Goal: Task Accomplishment & Management: Manage account settings

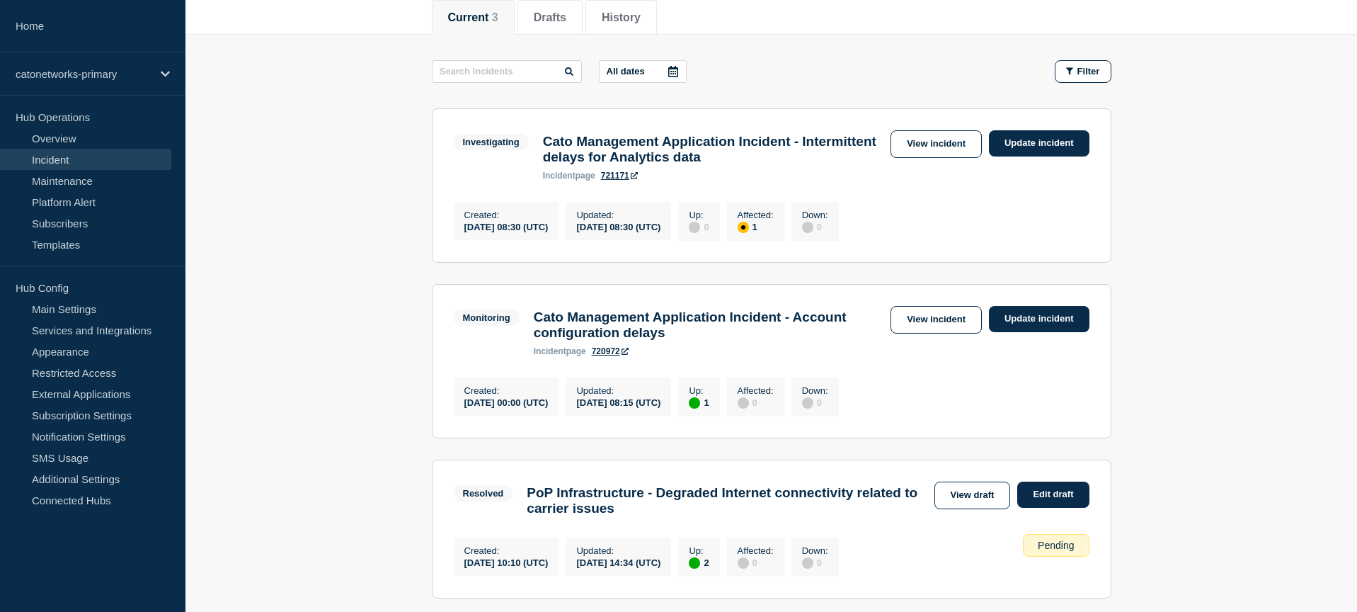
scroll to position [189, 0]
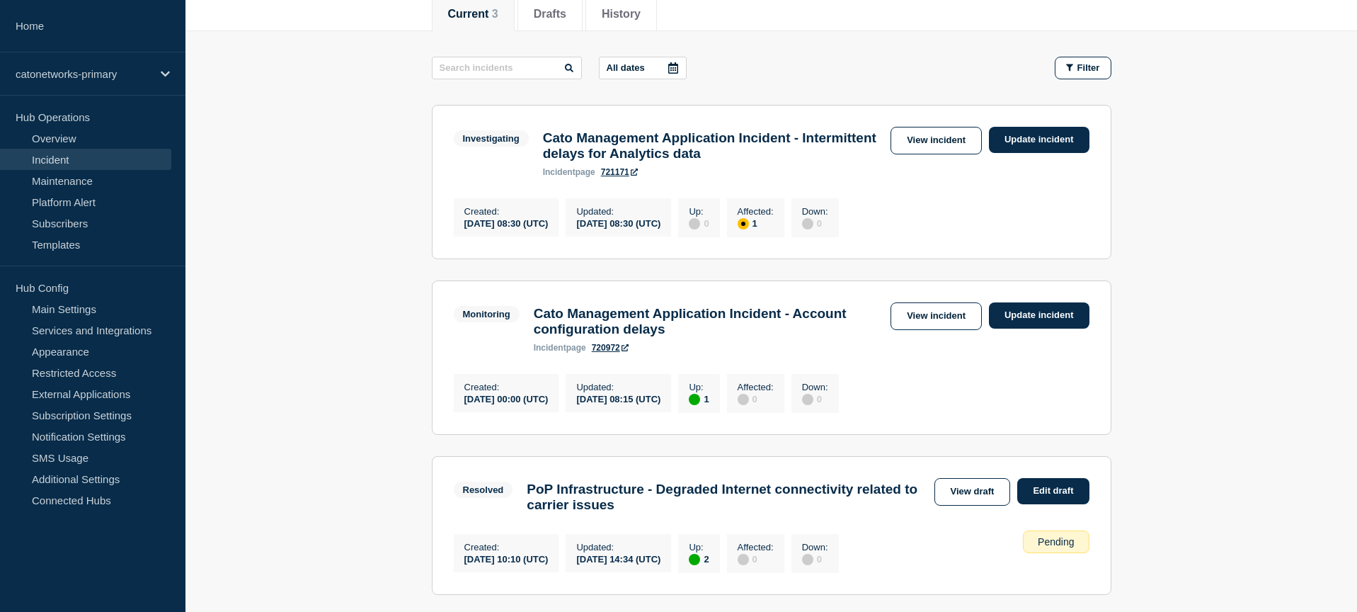
click at [1182, 270] on main "All dates Filter Investigating 1 Affected Cato Management Application Incident …" at bounding box center [771, 323] width 1172 height 585
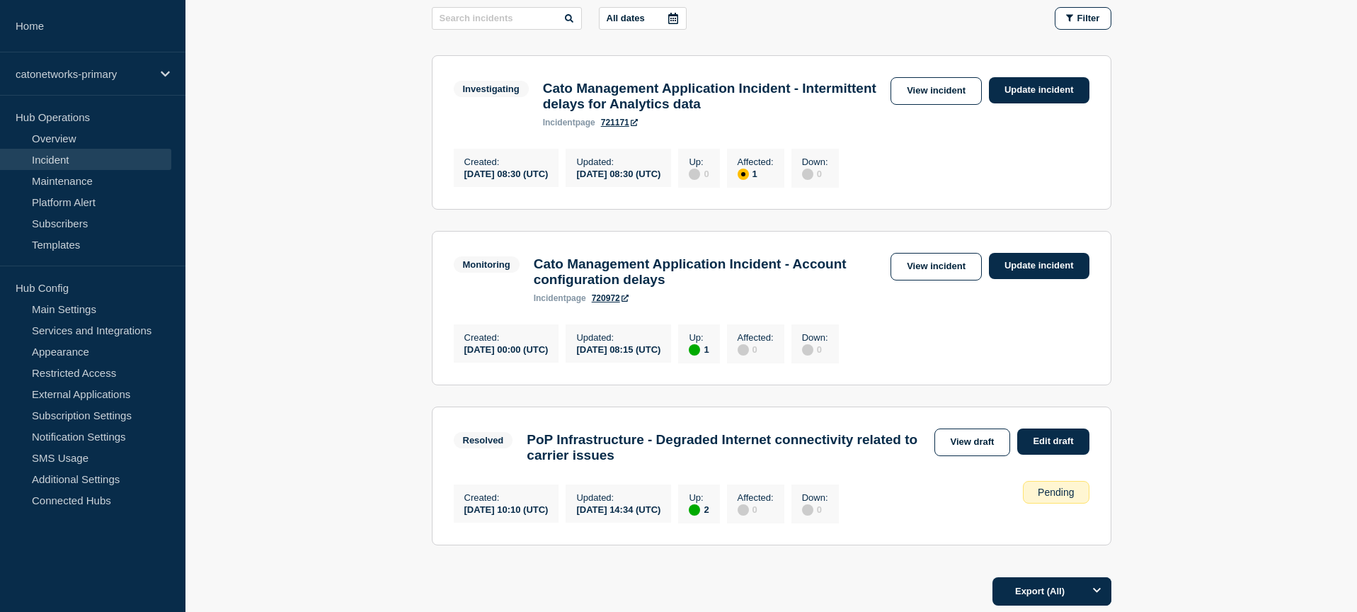
scroll to position [239, 0]
click at [1019, 277] on link "Update incident" at bounding box center [1039, 265] width 101 height 26
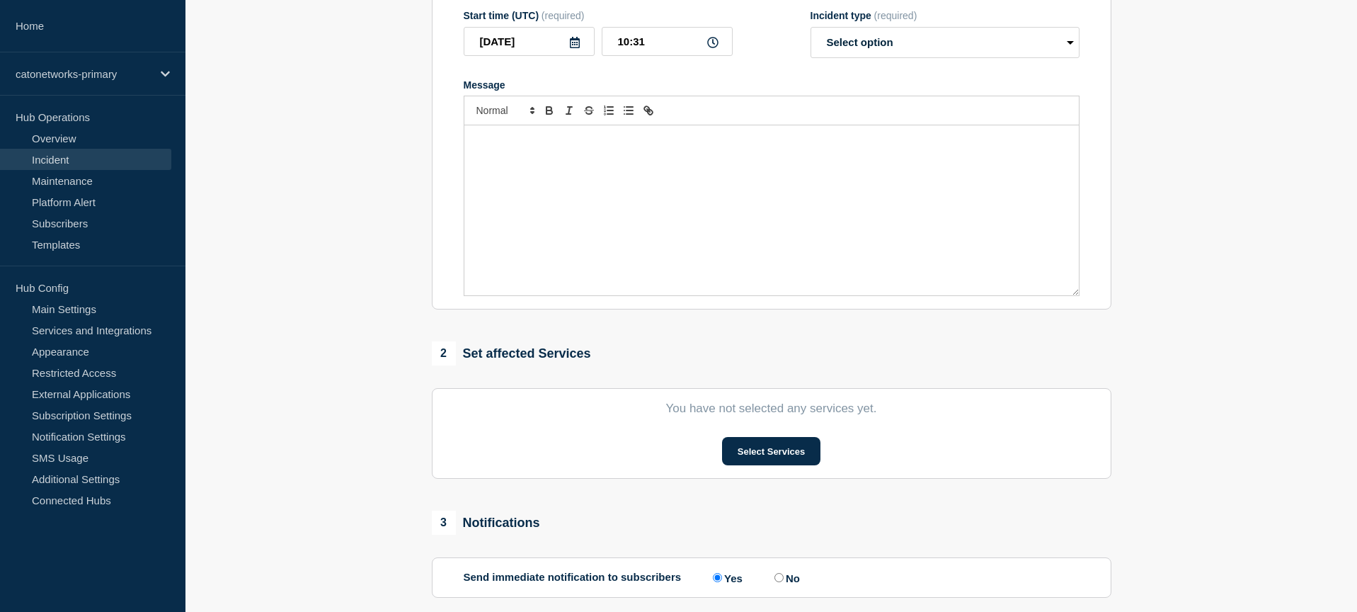
type input "Cato Management Application Incident - Account configuration delays"
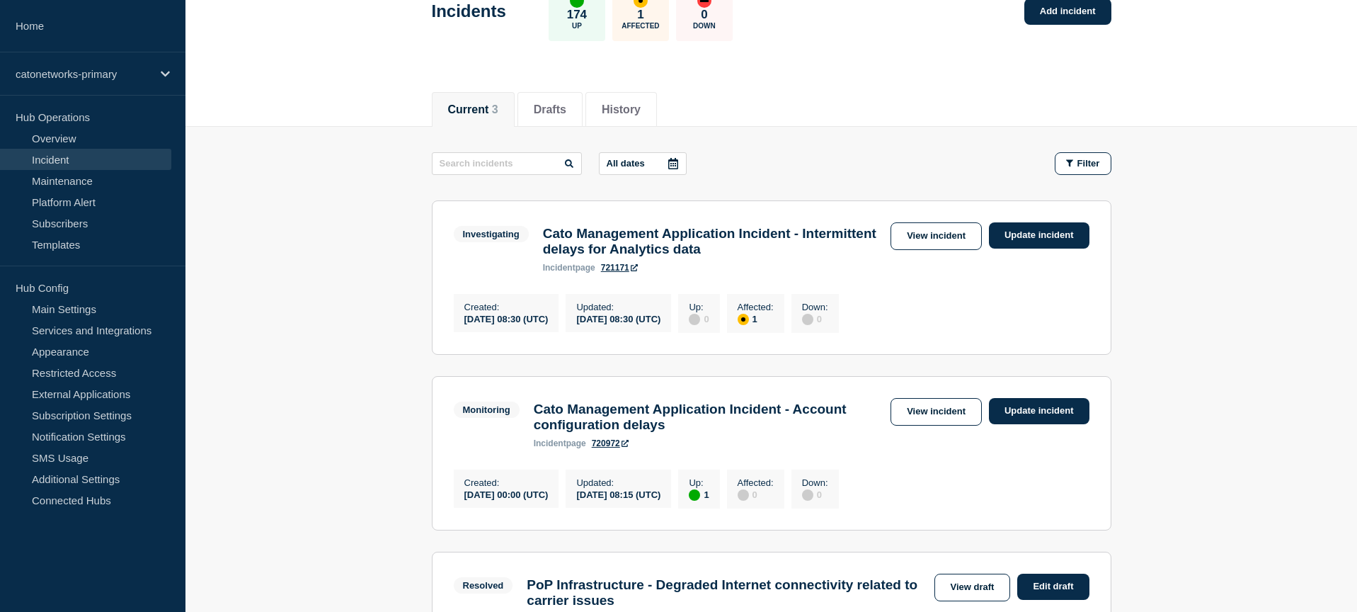
scroll to position [193, 0]
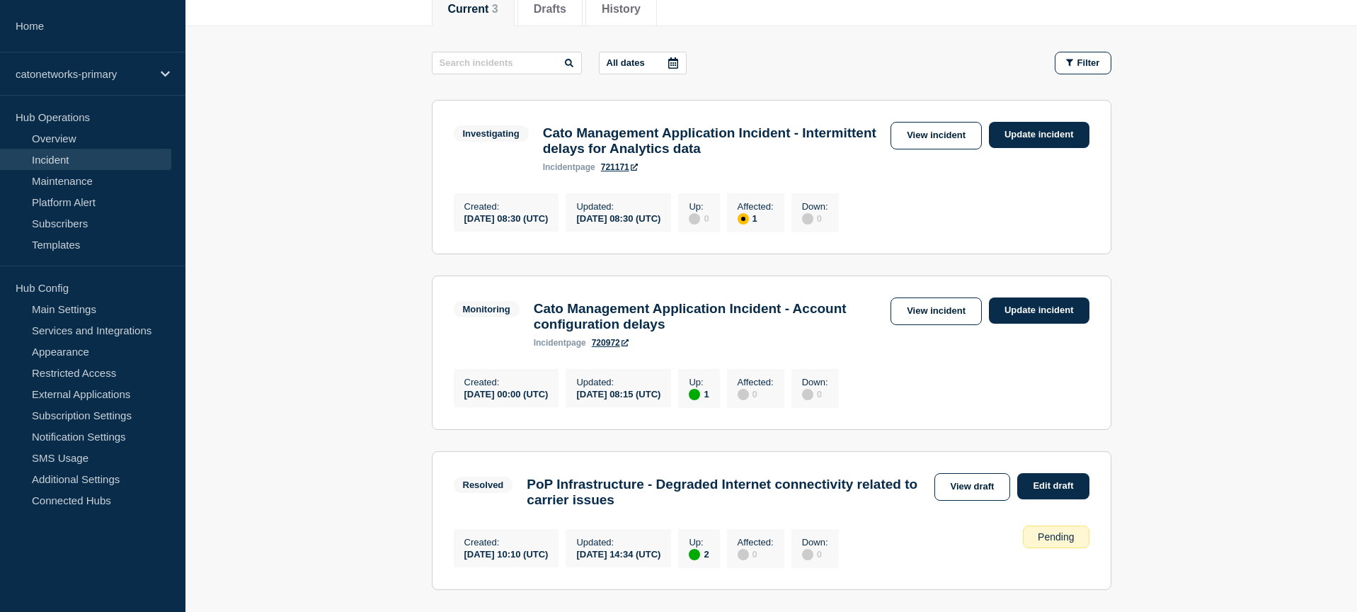
click at [931, 322] on link "View incident" at bounding box center [936, 311] width 91 height 28
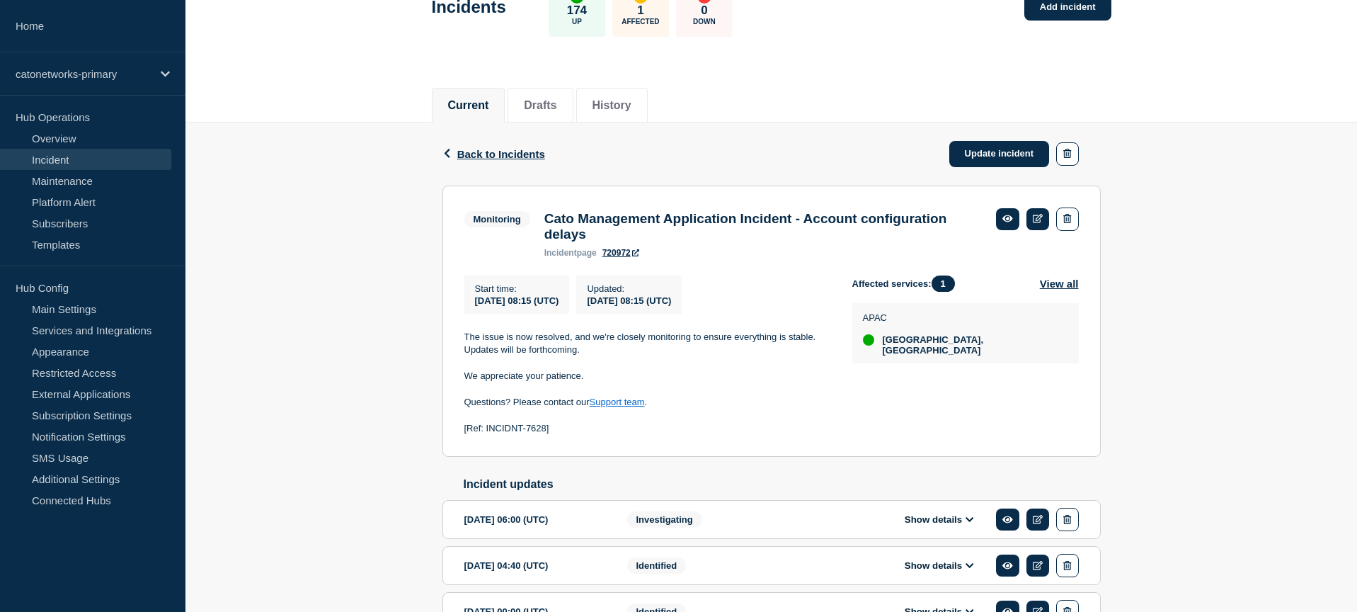
scroll to position [136, 0]
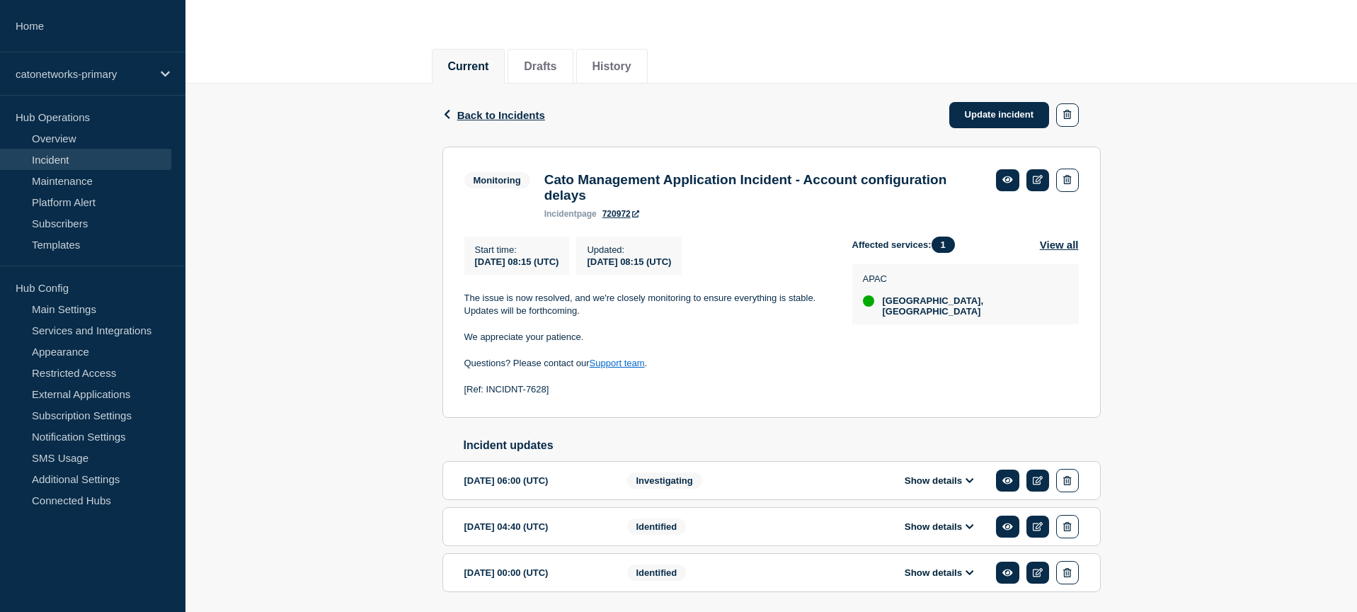
click at [520, 396] on p "[Ref: INCIDNT-7628]" at bounding box center [646, 389] width 365 height 13
copy div "[Ref: INCIDNT-7628]"
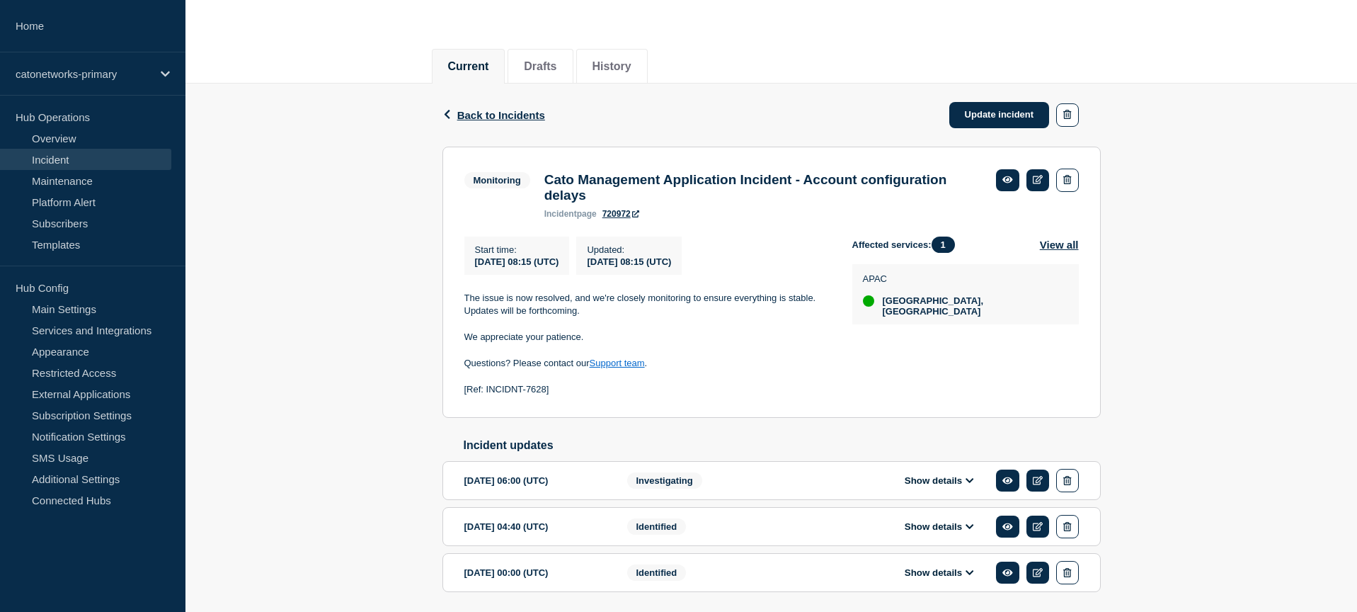
click at [925, 367] on div "Affected services: 1 View all APAC [GEOGRAPHIC_DATA], [GEOGRAPHIC_DATA]" at bounding box center [965, 316] width 227 height 160
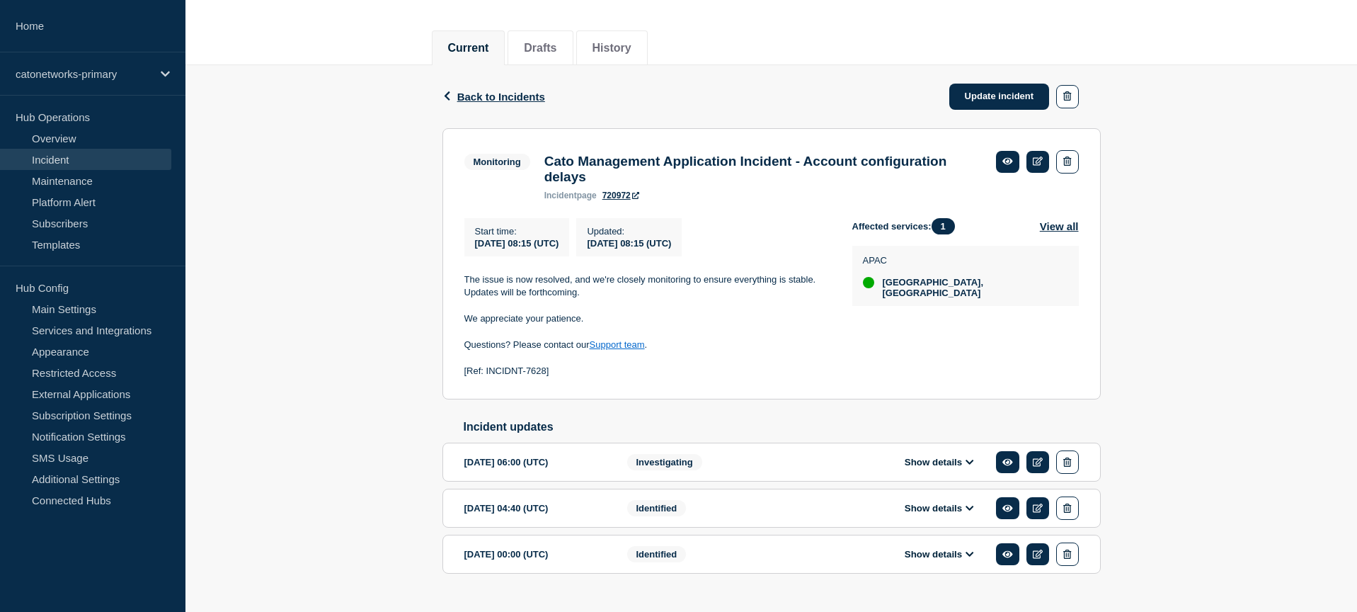
scroll to position [105, 0]
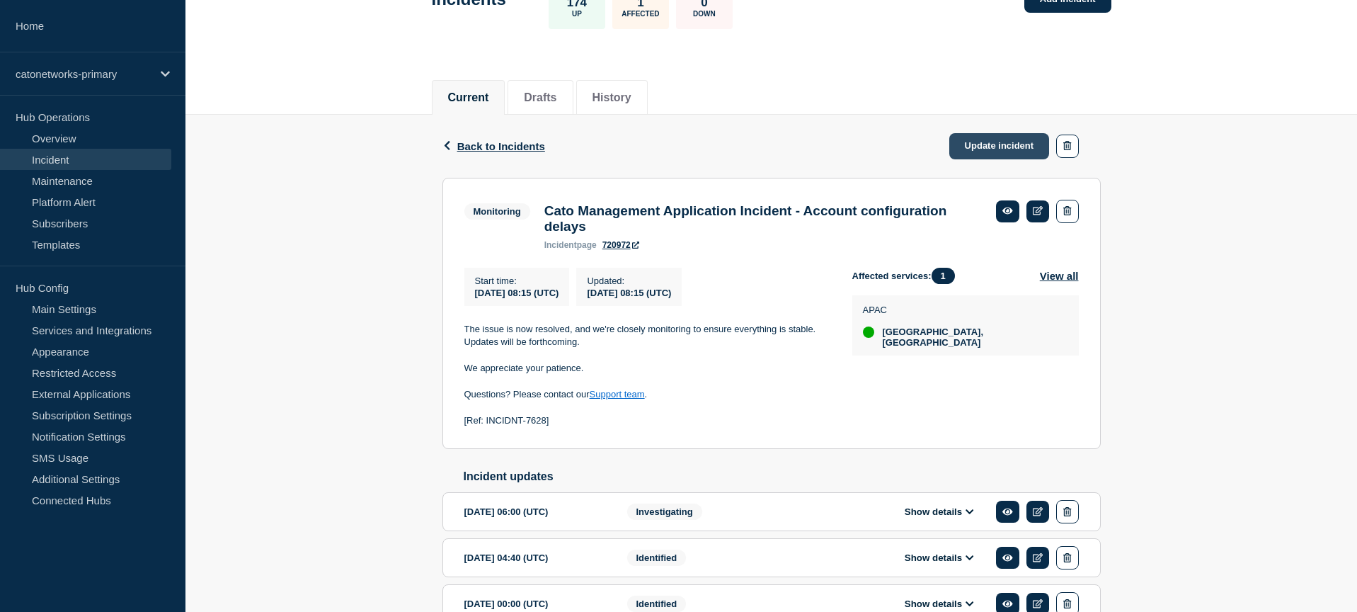
click at [1020, 145] on link "Update incident" at bounding box center [999, 146] width 101 height 26
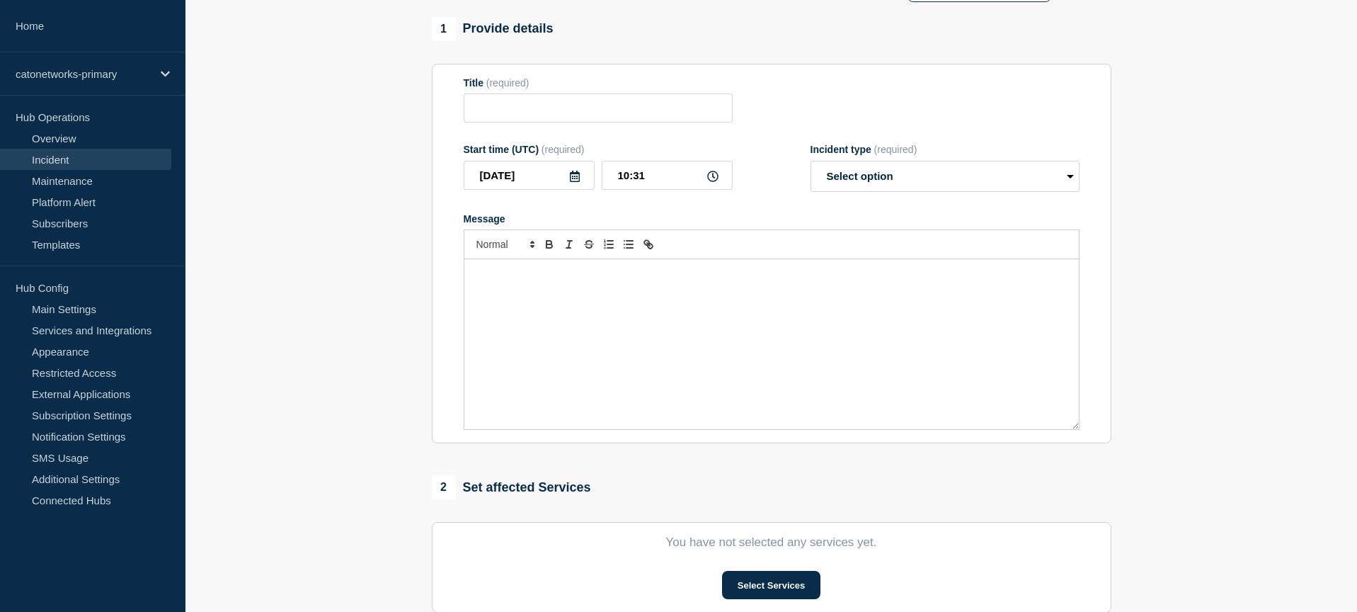
type input "Cato Management Application Incident - Account configuration delays"
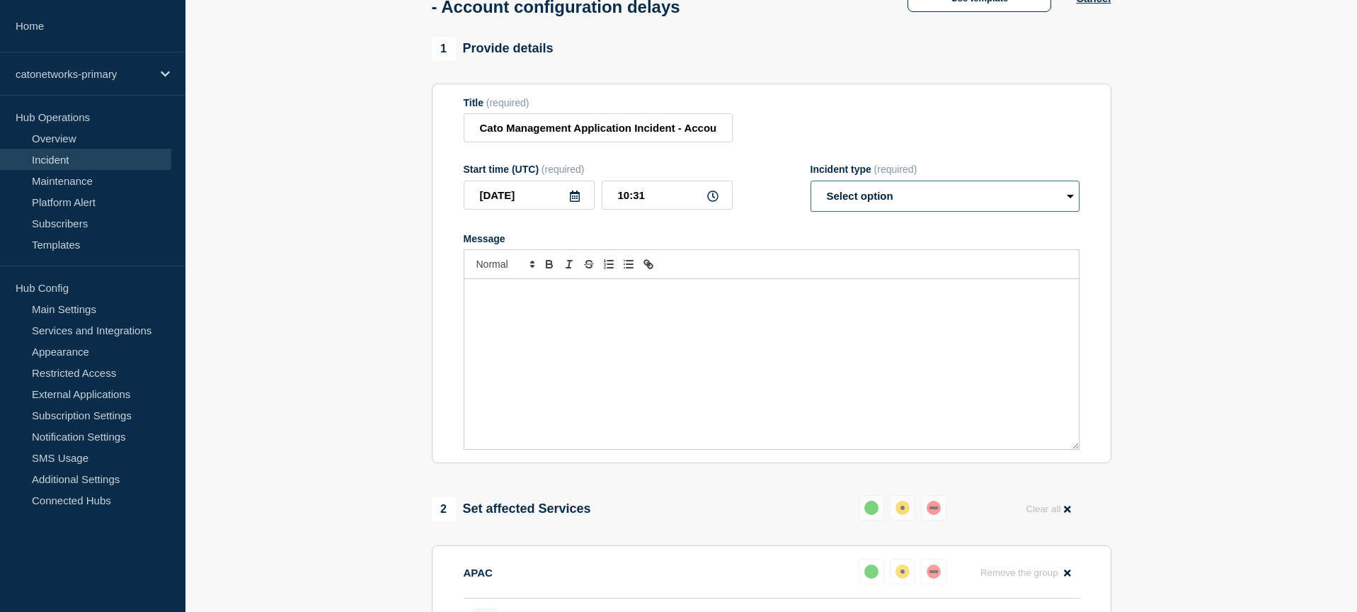
click at [900, 202] on select "Select option Investigating Identified Monitoring Resolved" at bounding box center [945, 196] width 269 height 31
select select "resolved"
click at [811, 193] on select "Select option Investigating Identified Monitoring Resolved" at bounding box center [945, 196] width 269 height 31
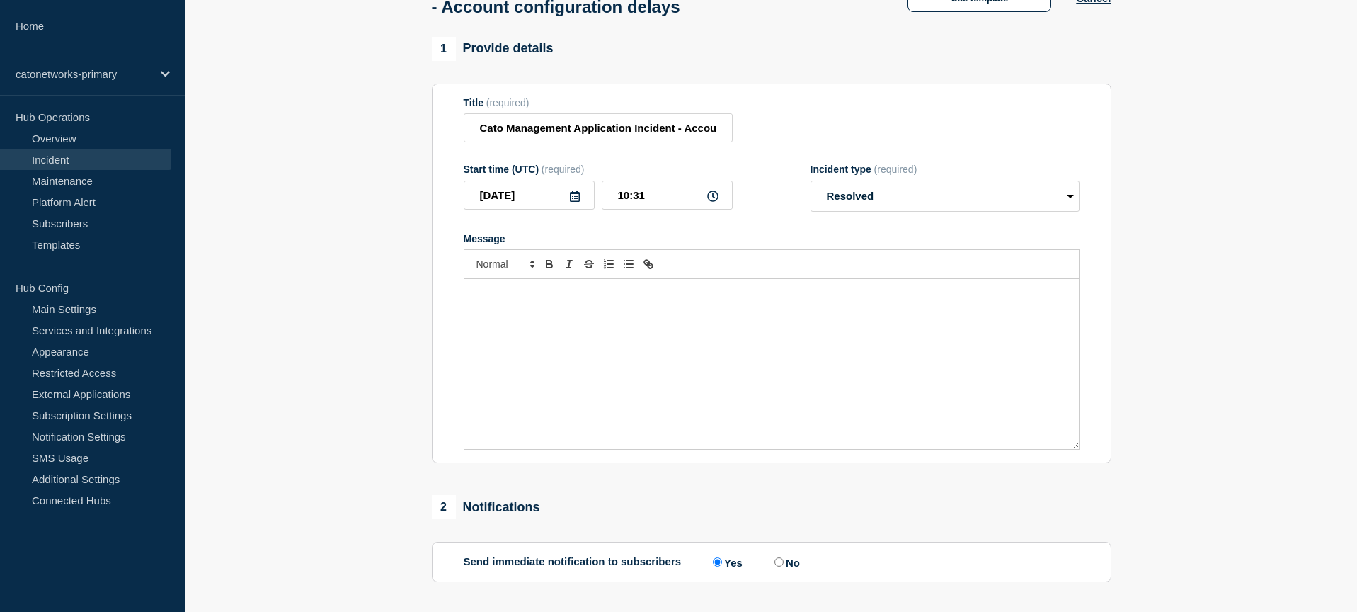
click at [619, 340] on div "Message" at bounding box center [771, 364] width 614 height 170
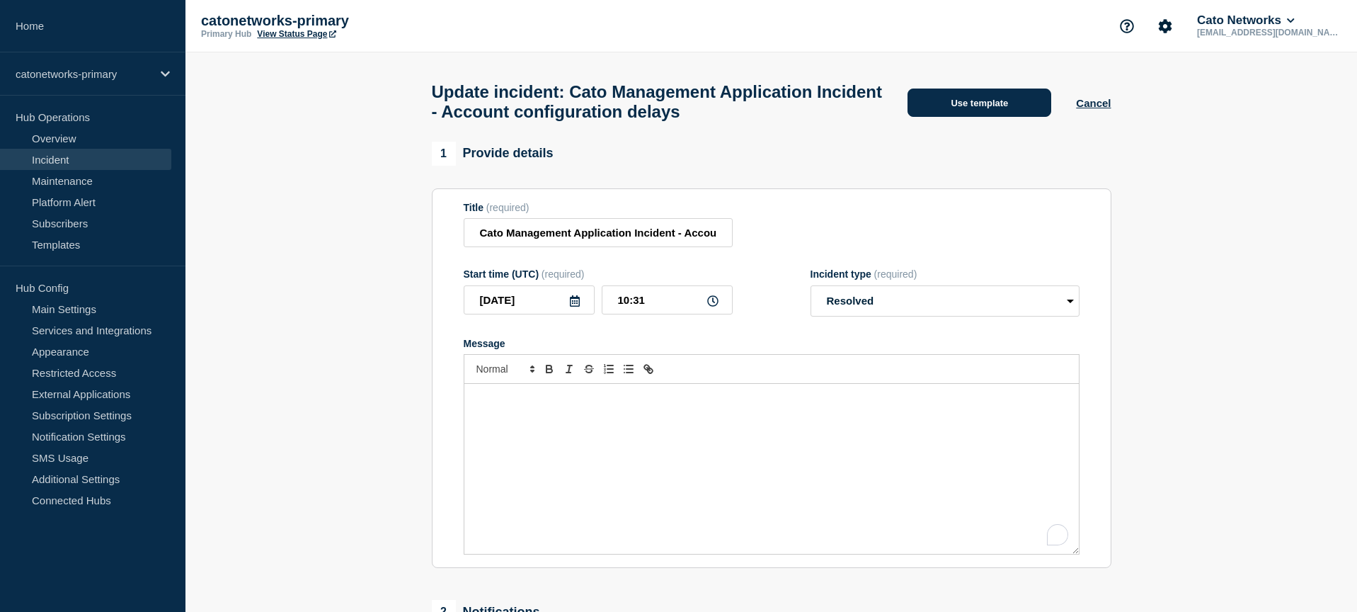
click at [1043, 100] on button "Use template" at bounding box center [980, 102] width 144 height 28
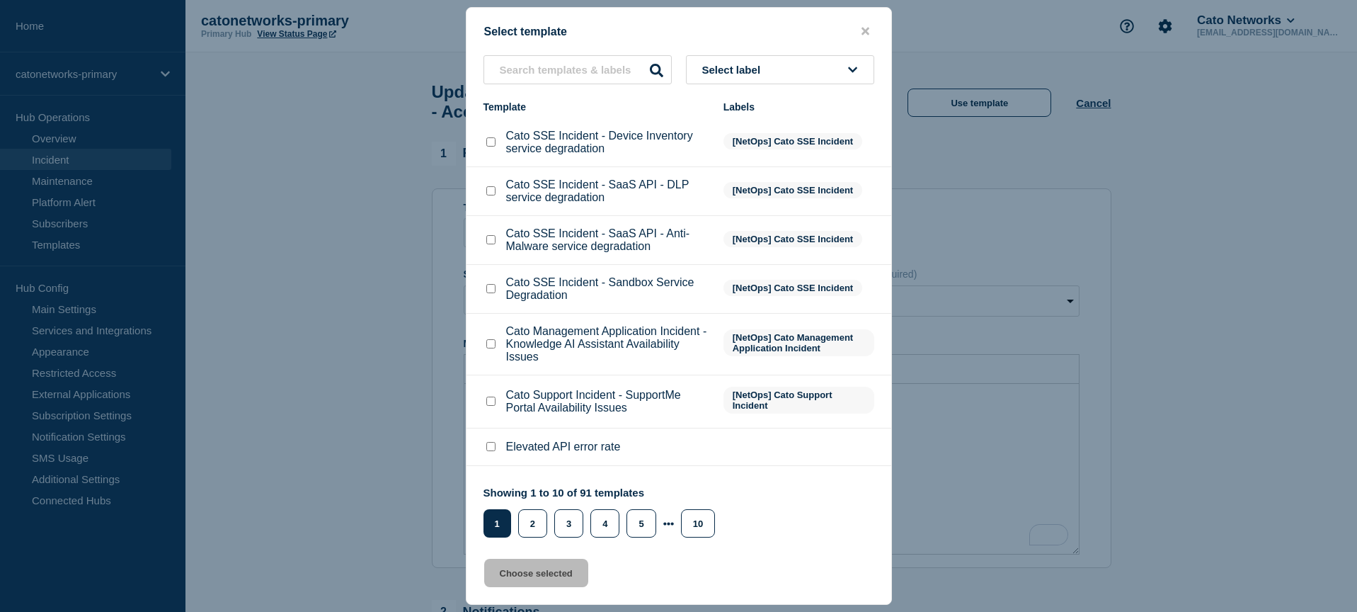
click at [760, 76] on button "Select label" at bounding box center [780, 69] width 188 height 29
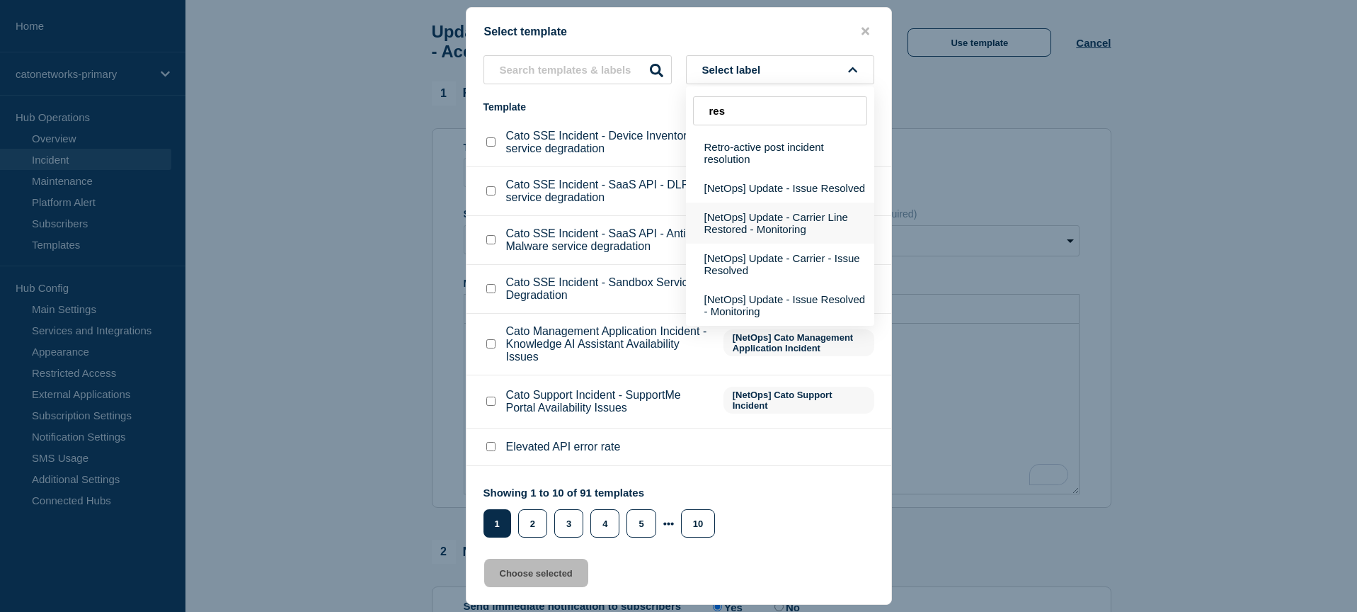
scroll to position [68, 0]
type input "res"
click at [792, 202] on button "[NetOps] Update - Issue Resolved" at bounding box center [780, 187] width 188 height 29
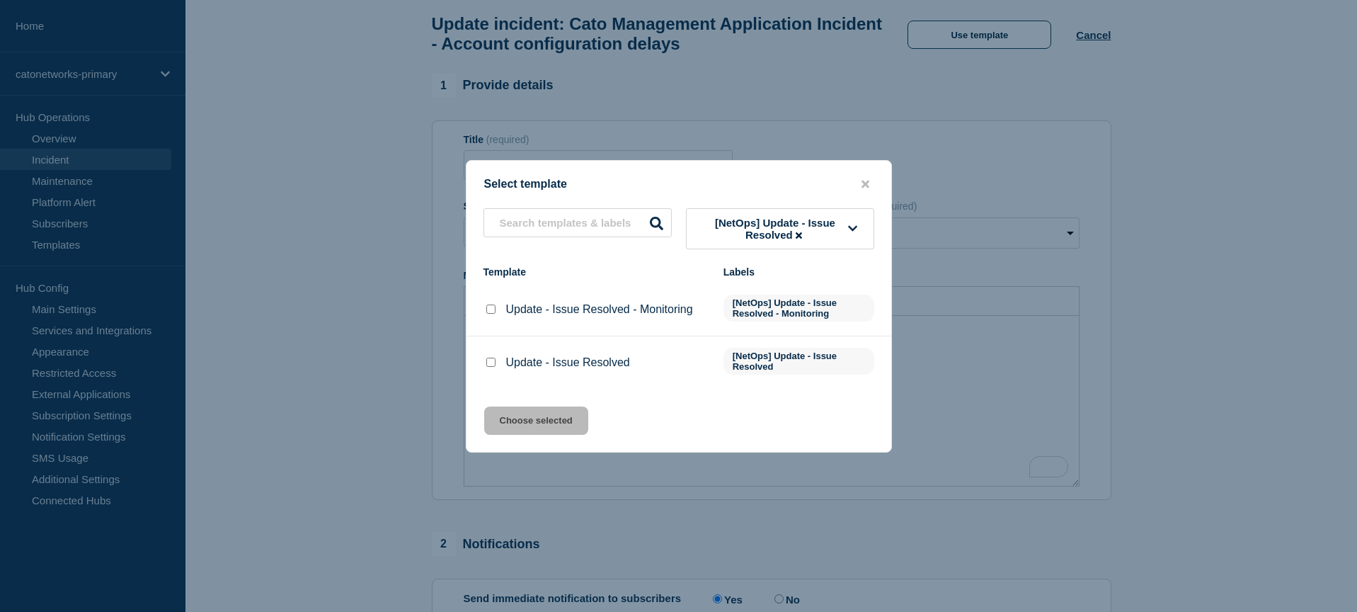
click at [492, 367] on input "Update - Issue Resolved checkbox" at bounding box center [490, 362] width 9 height 9
checkbox input "true"
click at [534, 425] on button "Choose selected" at bounding box center [536, 420] width 104 height 28
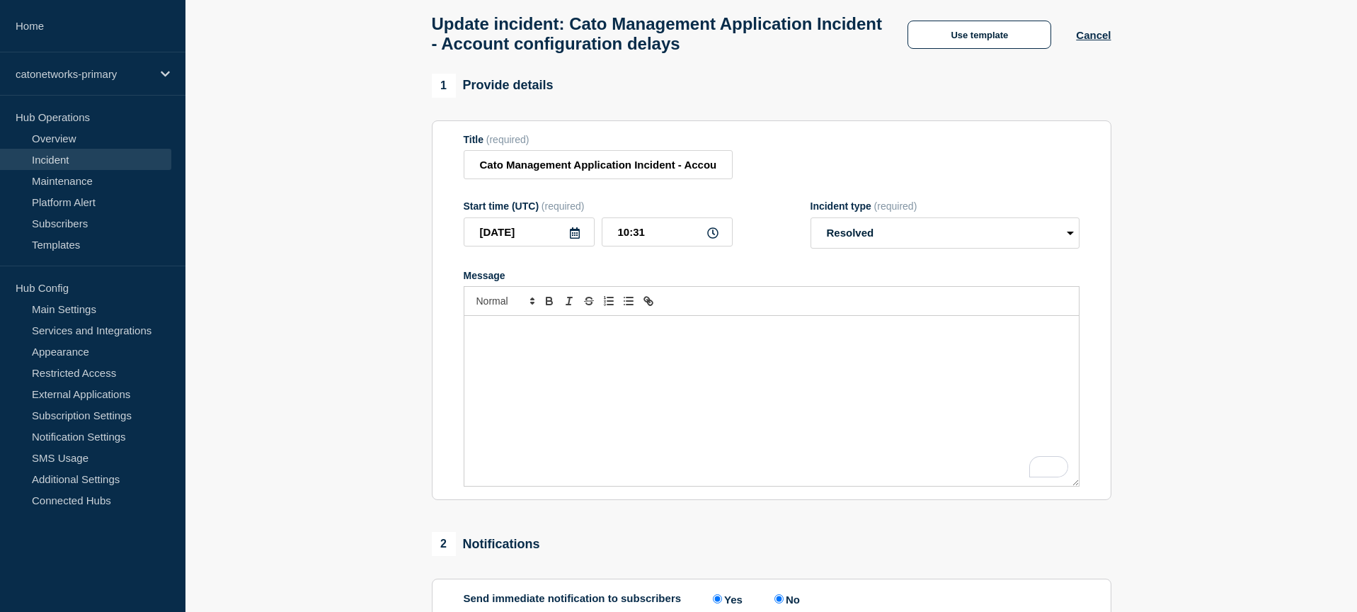
radio input "false"
radio input "true"
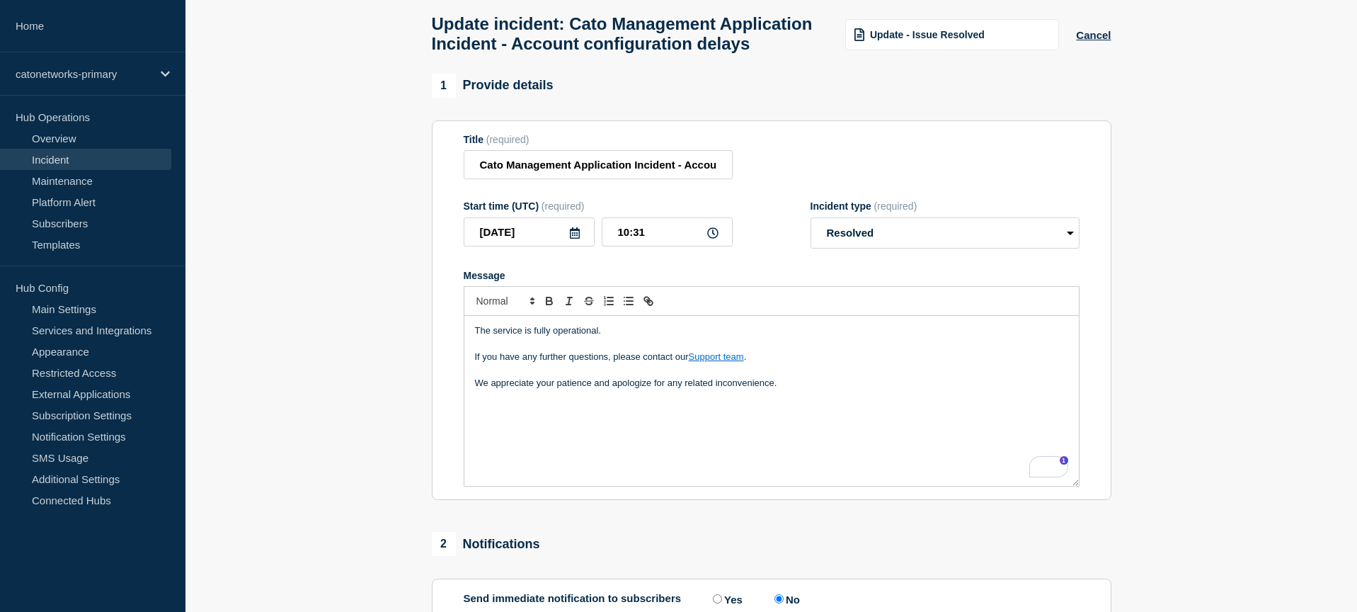
click at [822, 389] on p "We appreciate your patience and apologize for any related inconvenience." at bounding box center [771, 383] width 593 height 13
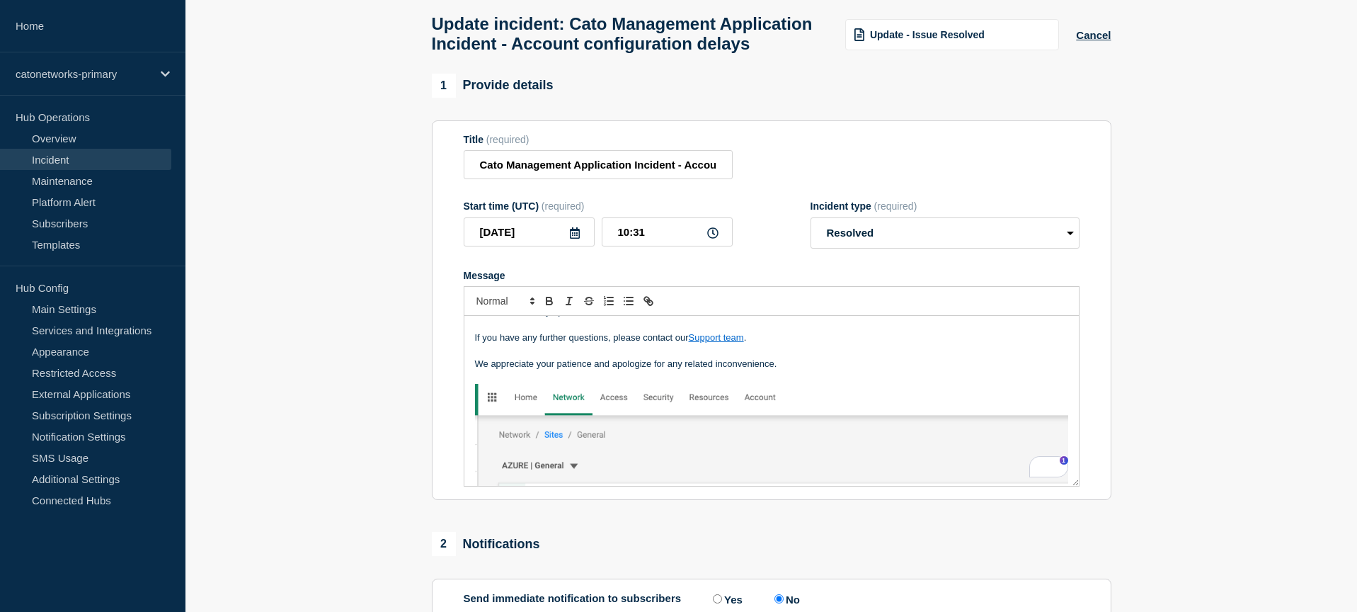
scroll to position [18, 0]
click at [595, 443] on img "To enrich screen reader interactions, please activate Accessibility in Grammarl…" at bounding box center [771, 572] width 593 height 374
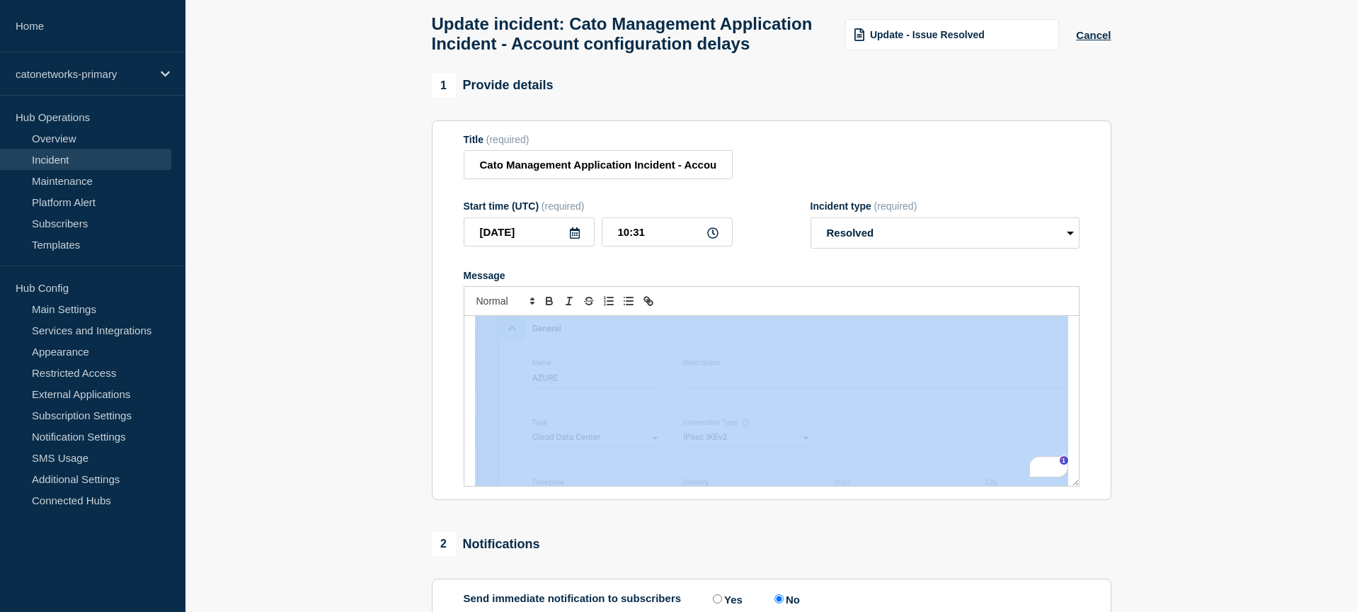
scroll to position [304, 0]
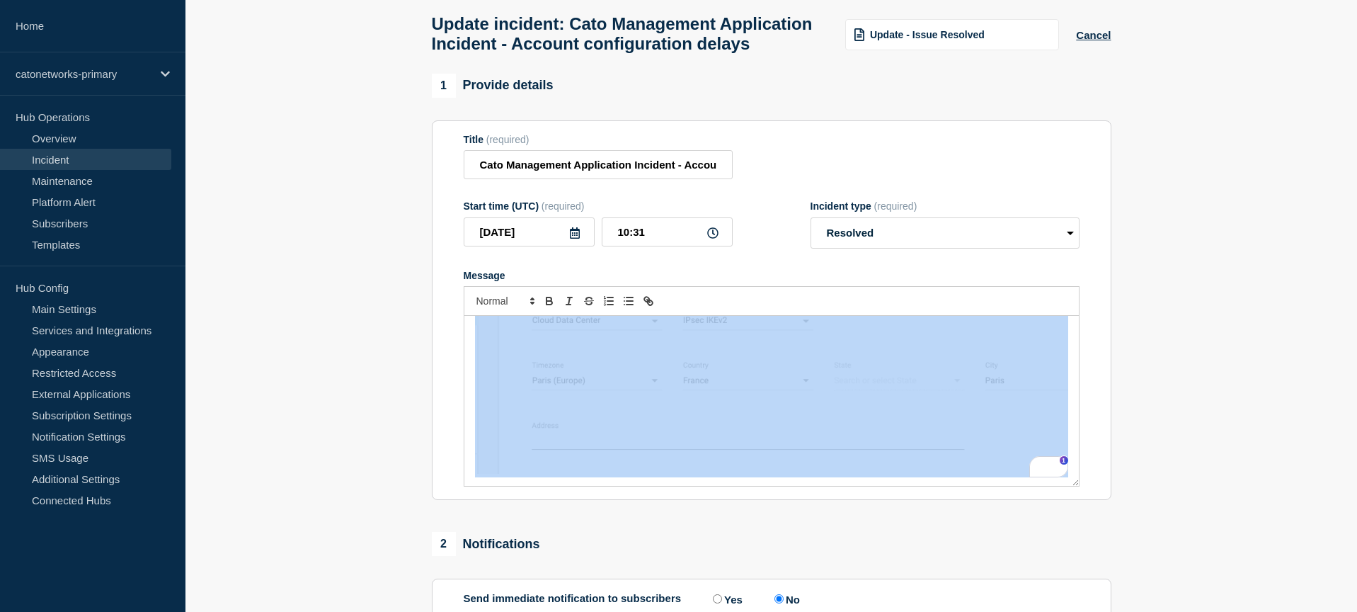
drag, startPoint x: 828, startPoint y: 382, endPoint x: 850, endPoint y: 535, distance: 154.5
click at [850, 535] on div "1 Provide details Title (required) Cato Management Application Incident - Accou…" at bounding box center [771, 521] width 696 height 894
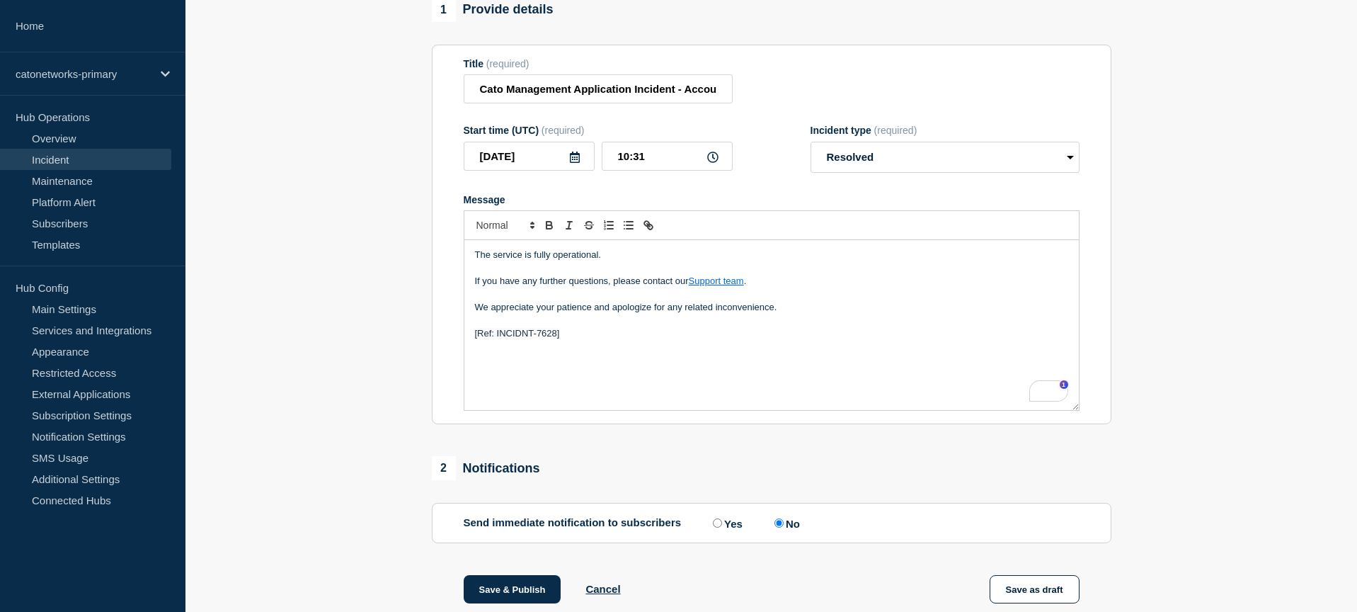
scroll to position [71, 0]
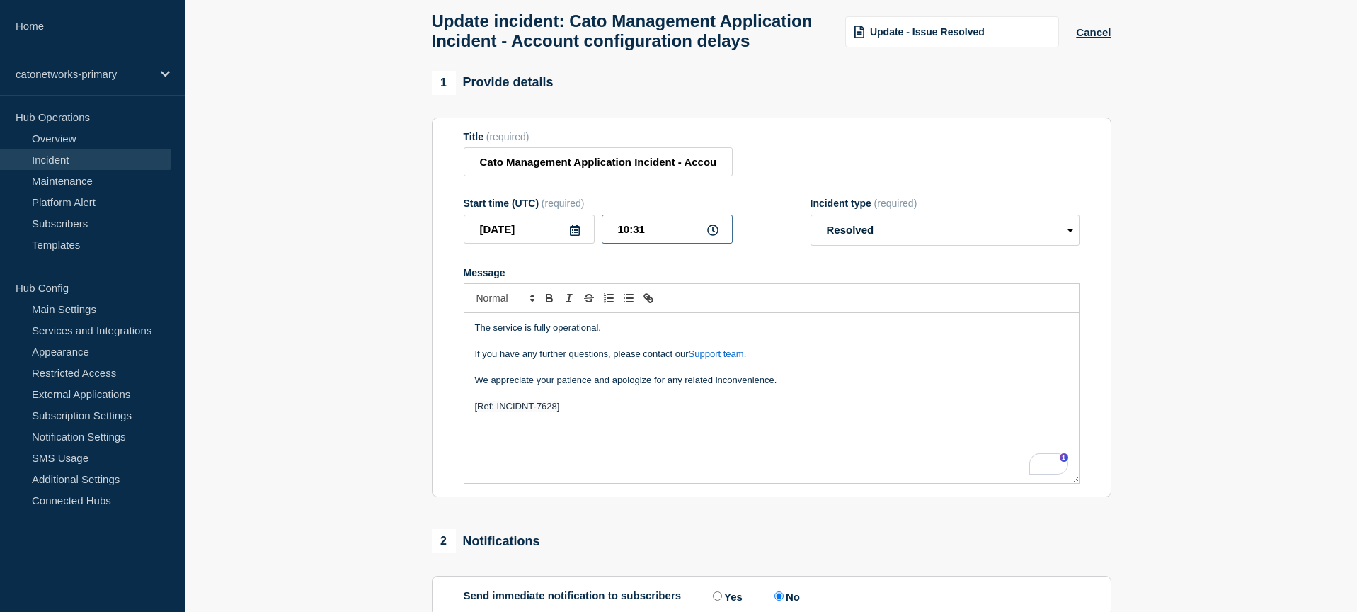
click at [619, 241] on input "10:31" at bounding box center [667, 229] width 131 height 29
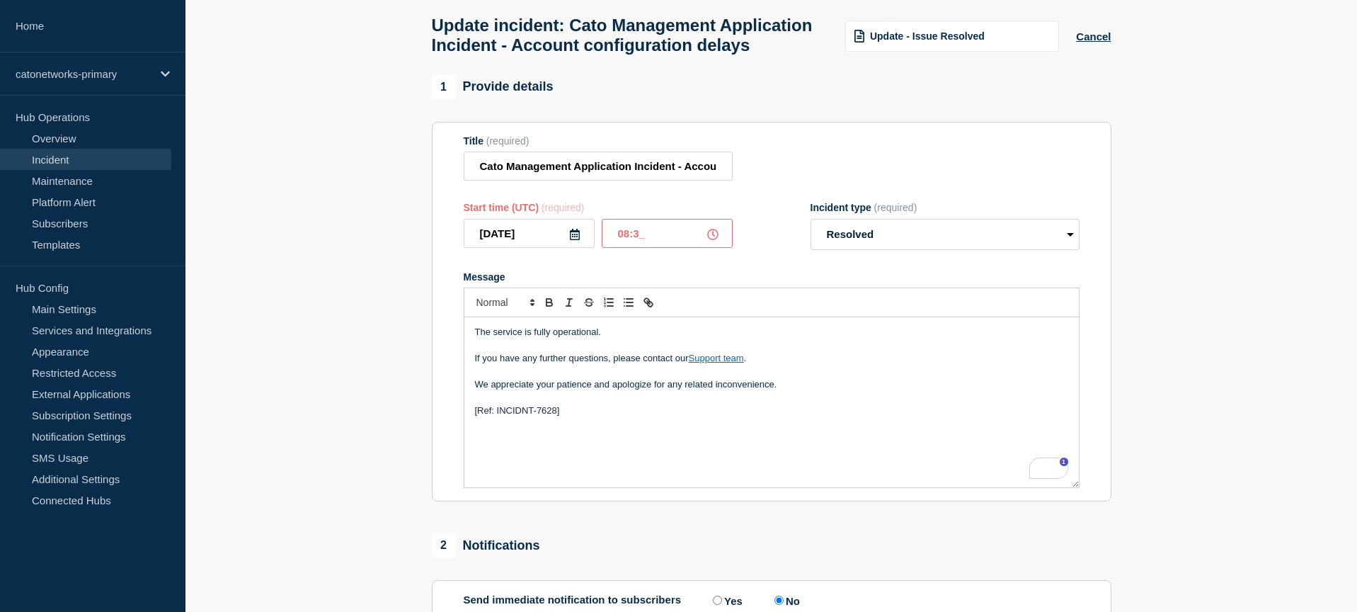
type input "08:30"
click at [1193, 264] on section "1 Provide details Title (required) Cato Management Application Incident - Accou…" at bounding box center [771, 522] width 1172 height 894
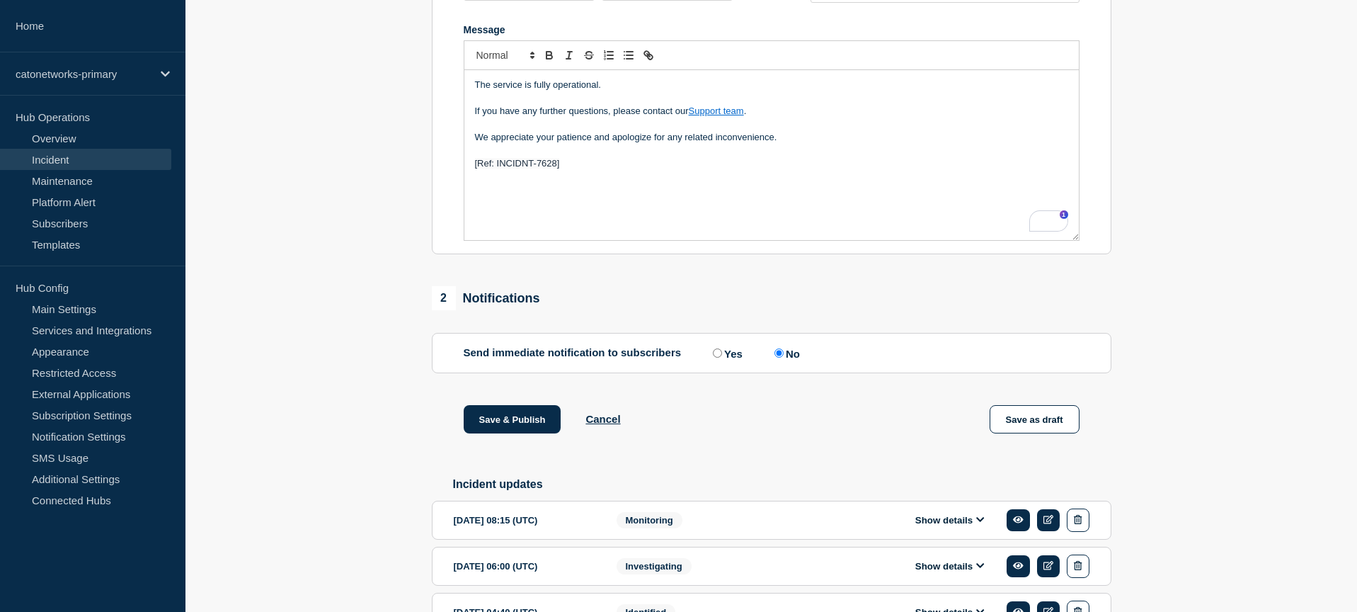
scroll to position [474, 0]
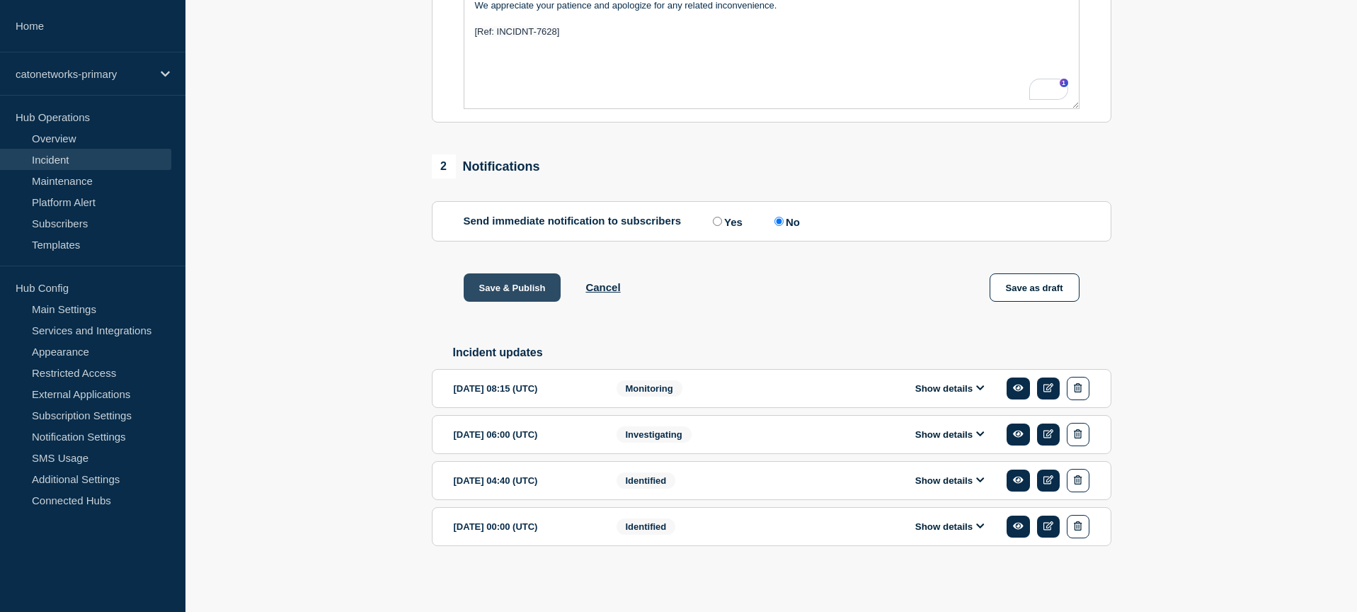
click at [505, 280] on button "Save & Publish" at bounding box center [513, 287] width 98 height 28
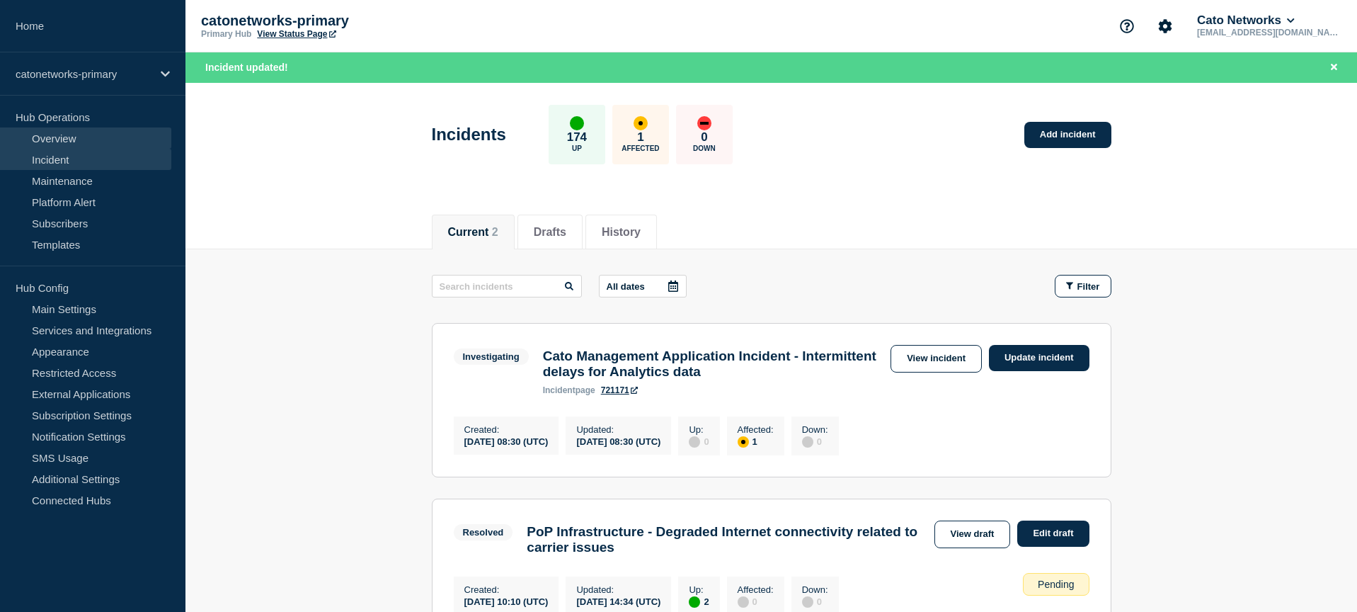
drag, startPoint x: 47, startPoint y: 141, endPoint x: 52, endPoint y: 150, distance: 10.5
click at [47, 141] on link "Overview" at bounding box center [85, 137] width 171 height 21
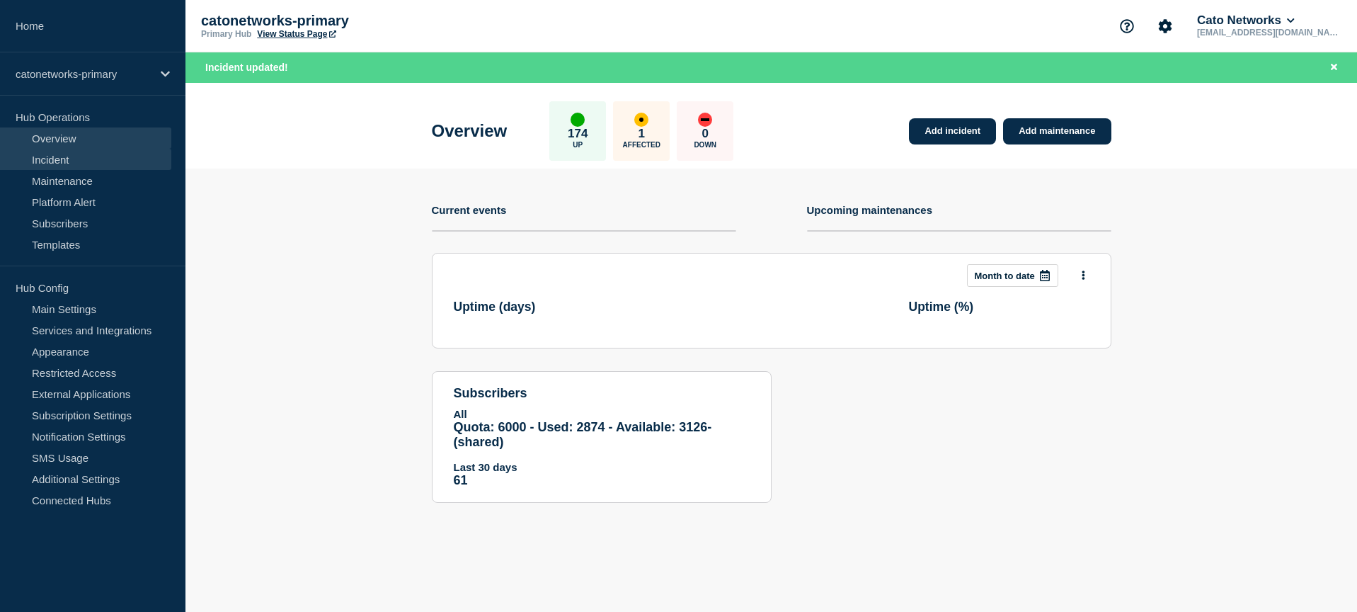
click at [71, 151] on link "Incident" at bounding box center [85, 159] width 171 height 21
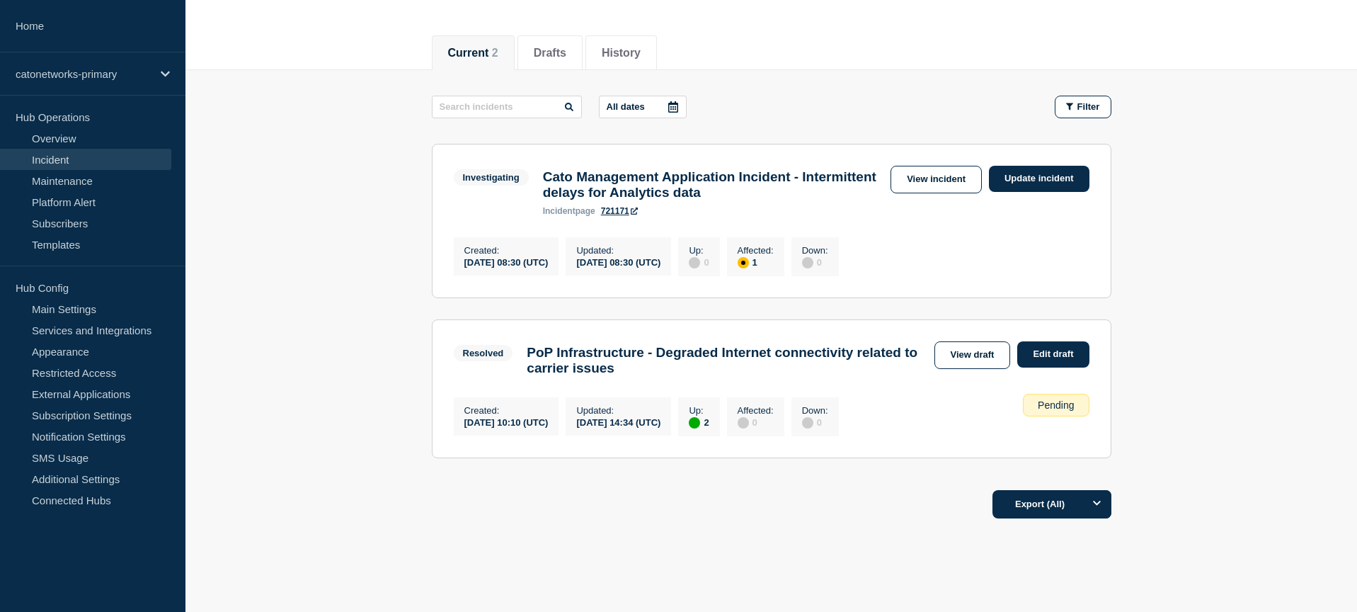
scroll to position [137, 0]
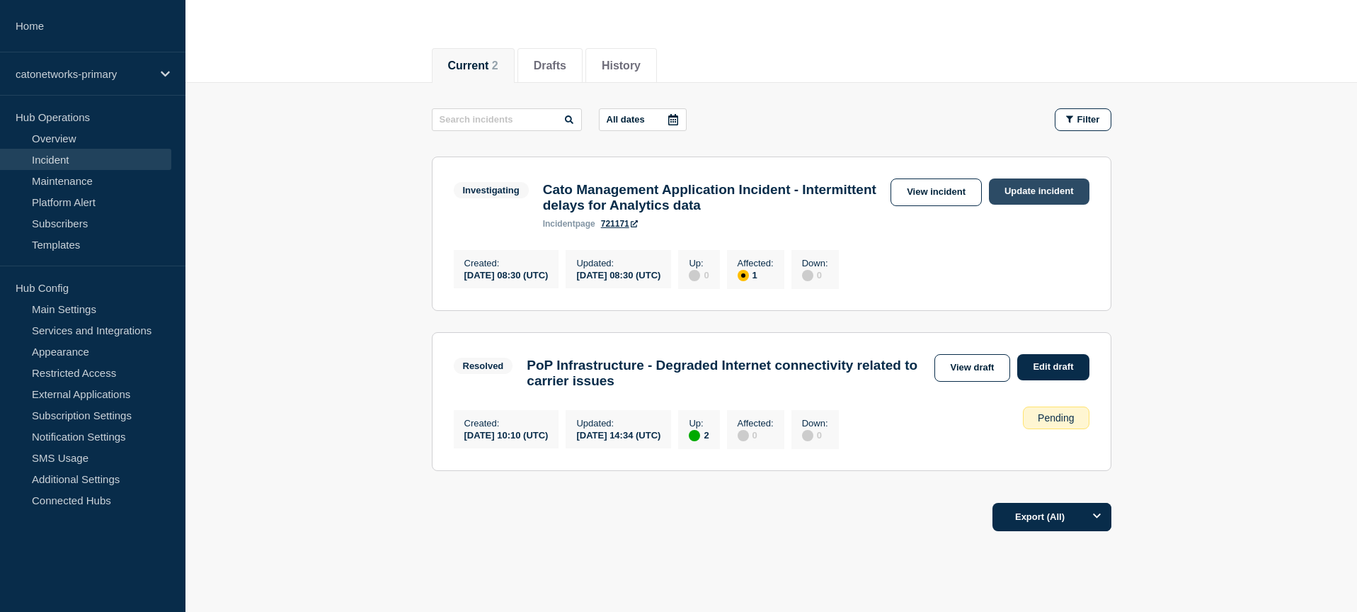
click at [1046, 192] on link "Update incident" at bounding box center [1039, 191] width 101 height 26
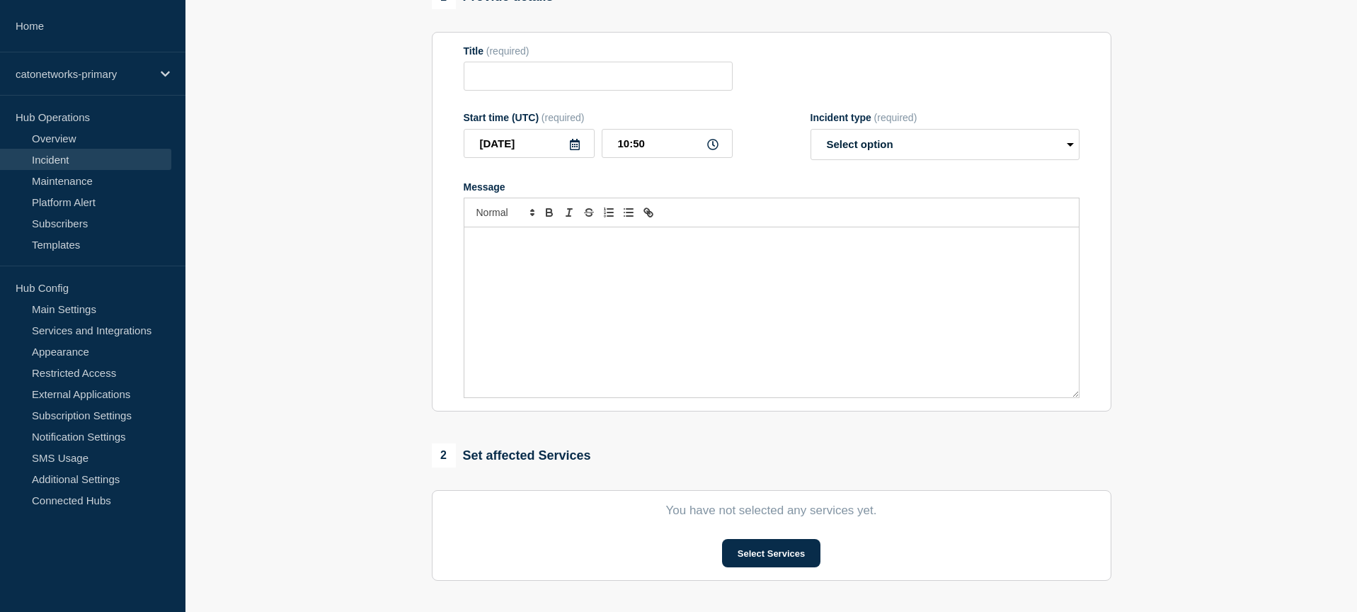
type input "Cato Management Application Incident - Intermittent delays for Analytics data"
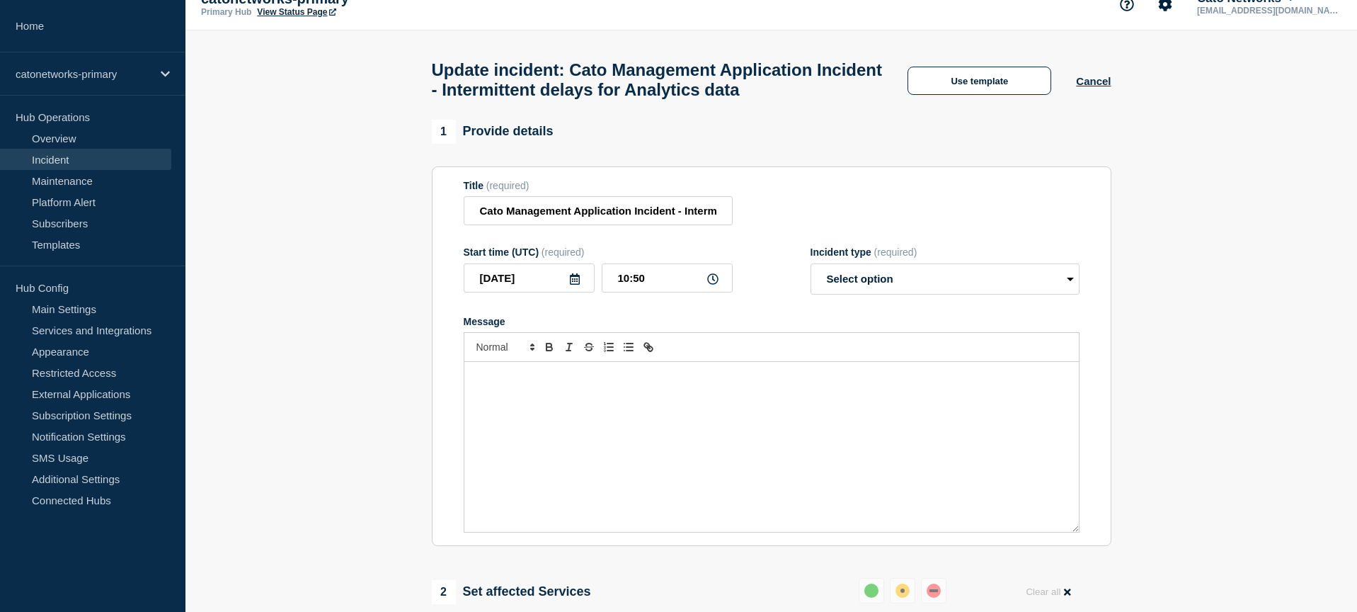
scroll to position [24, 0]
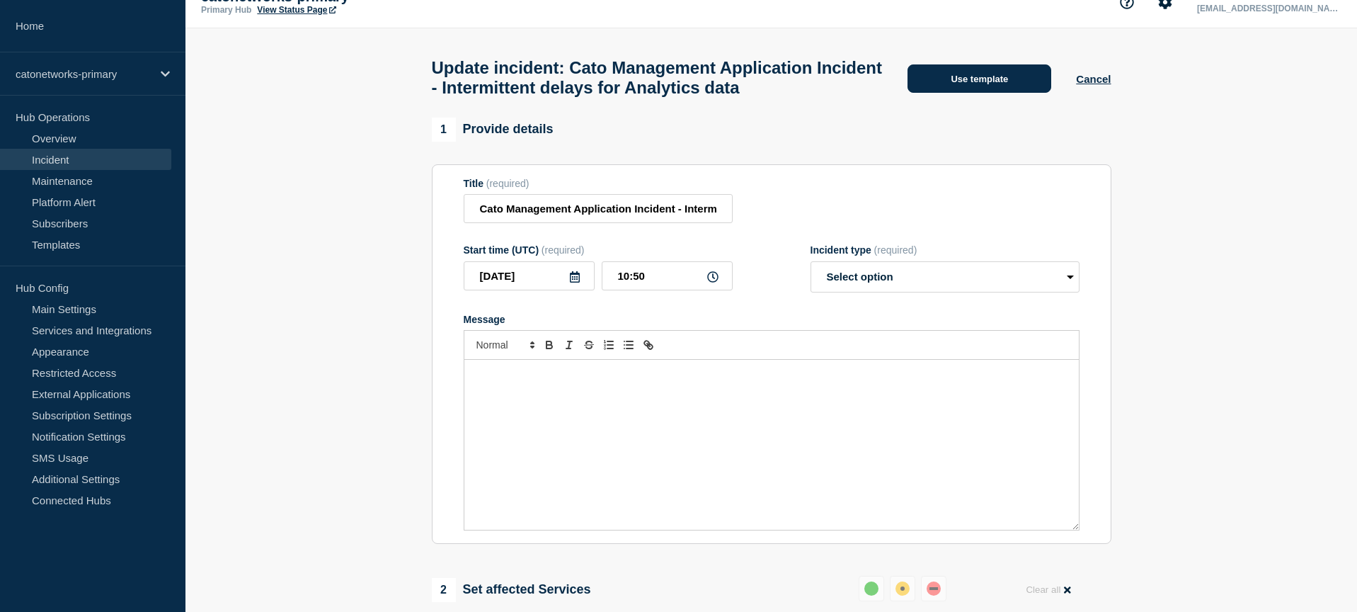
click at [980, 77] on button "Use template" at bounding box center [980, 78] width 144 height 28
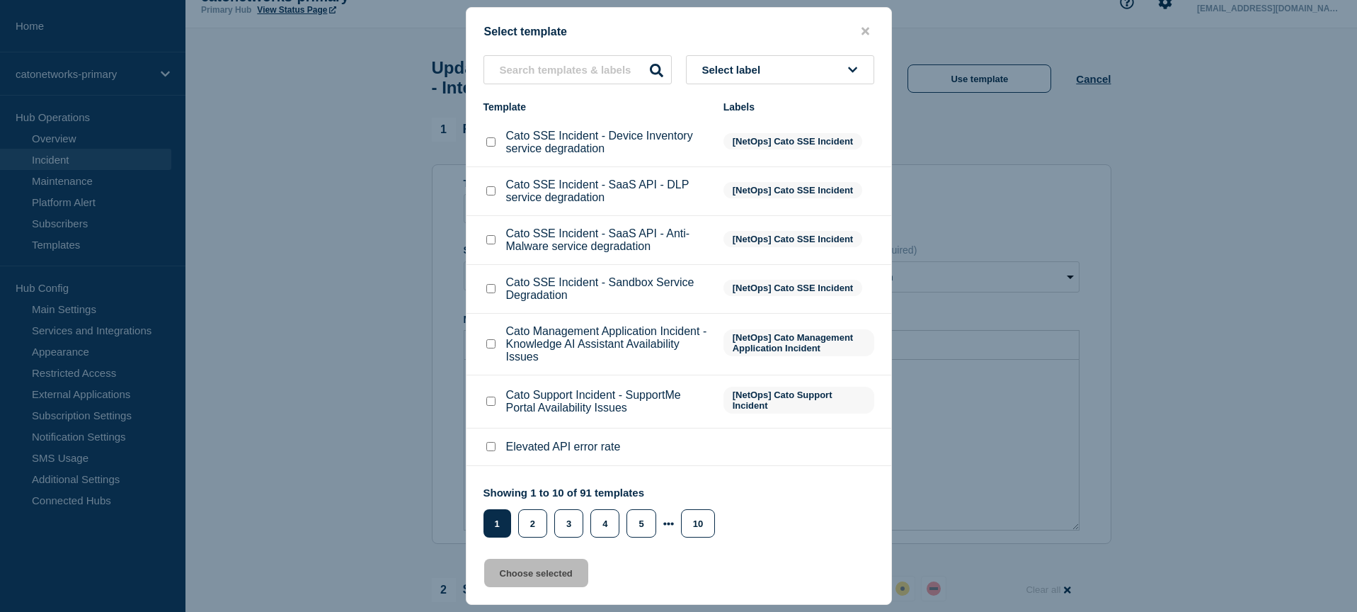
click at [755, 72] on span "Select label" at bounding box center [734, 70] width 64 height 12
type input "fix"
click at [775, 200] on button "[NetOps] Update - Fix Applied - Monitoring" at bounding box center [780, 193] width 188 height 41
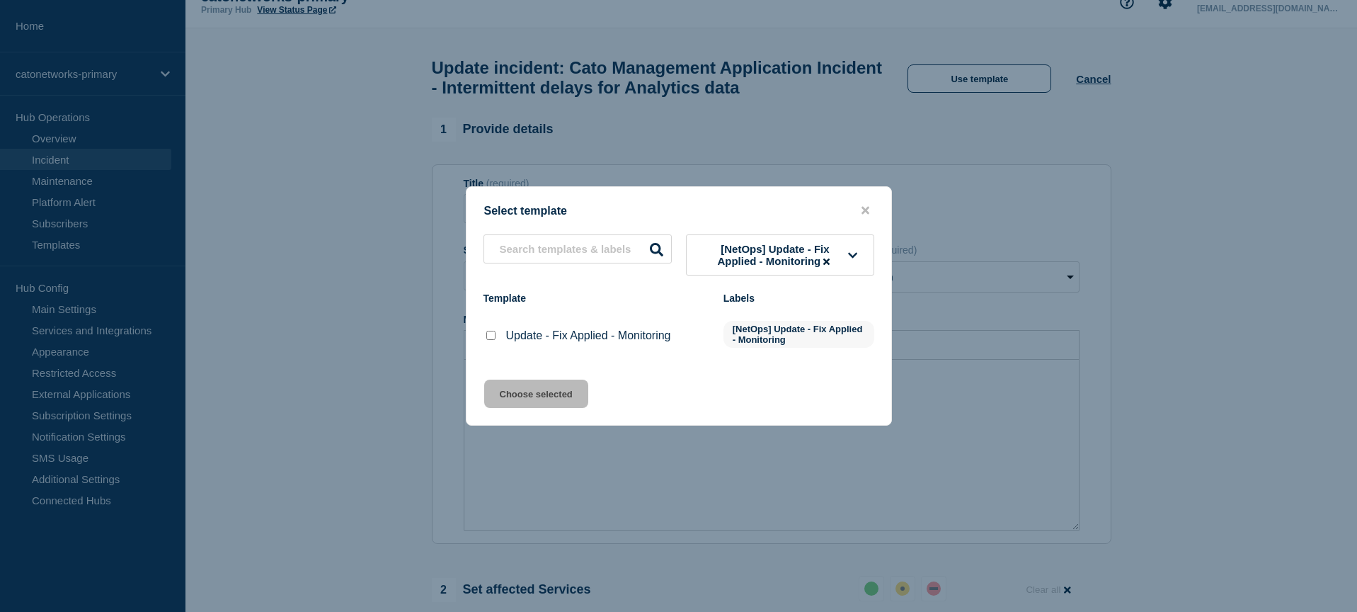
click at [487, 338] on input "Update - Fix Applied - Monitoring checkbox" at bounding box center [490, 335] width 9 height 9
checkbox input "true"
click at [523, 402] on button "Choose selected" at bounding box center [536, 393] width 104 height 28
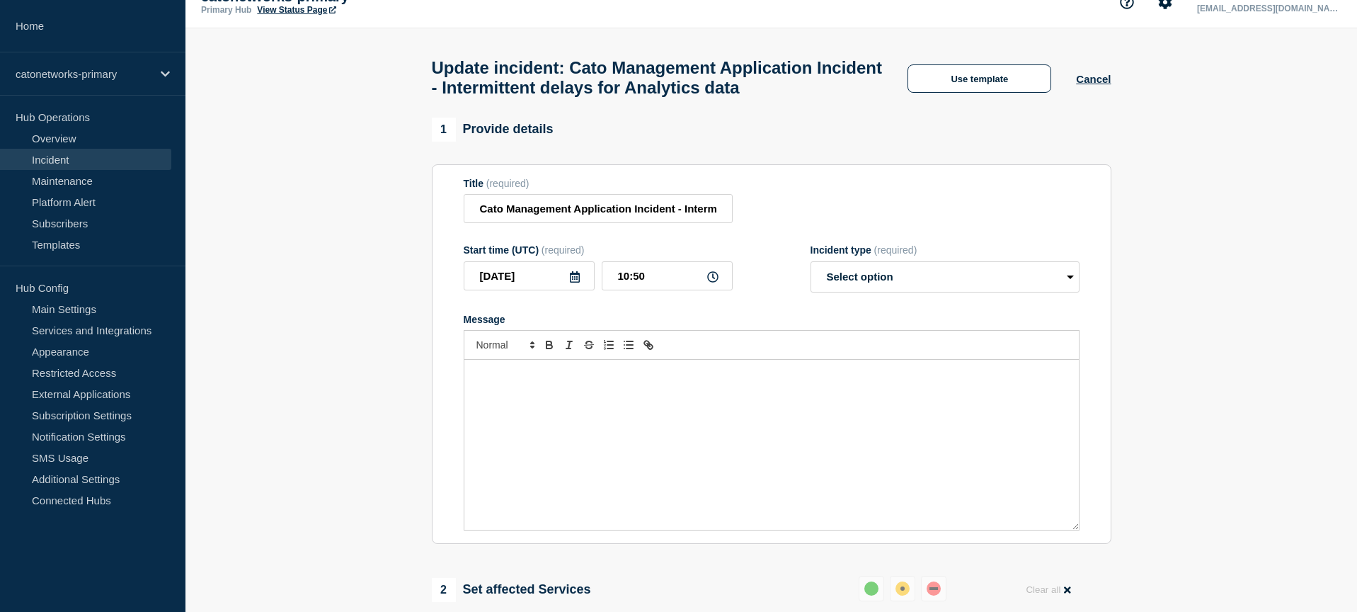
select select "monitoring"
radio input "false"
radio input "true"
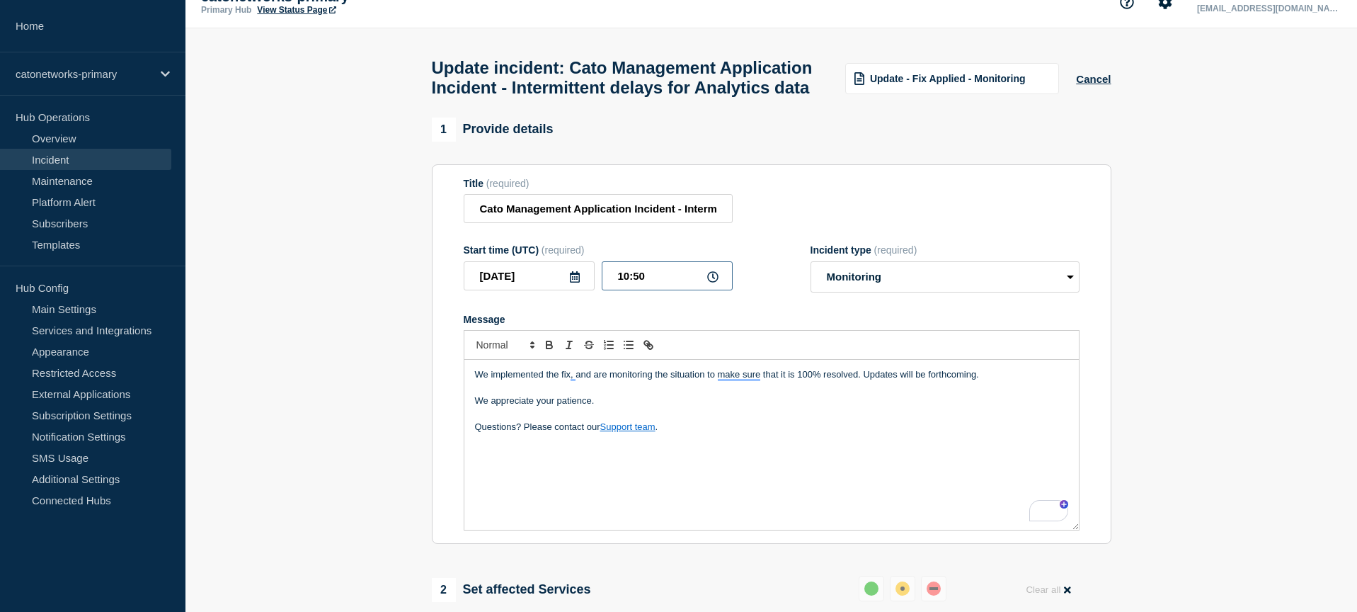
click at [657, 290] on input "10:50" at bounding box center [667, 275] width 131 height 29
type input "10:15"
click at [702, 433] on p "Questions? Please contact our Support team ." at bounding box center [771, 427] width 593 height 13
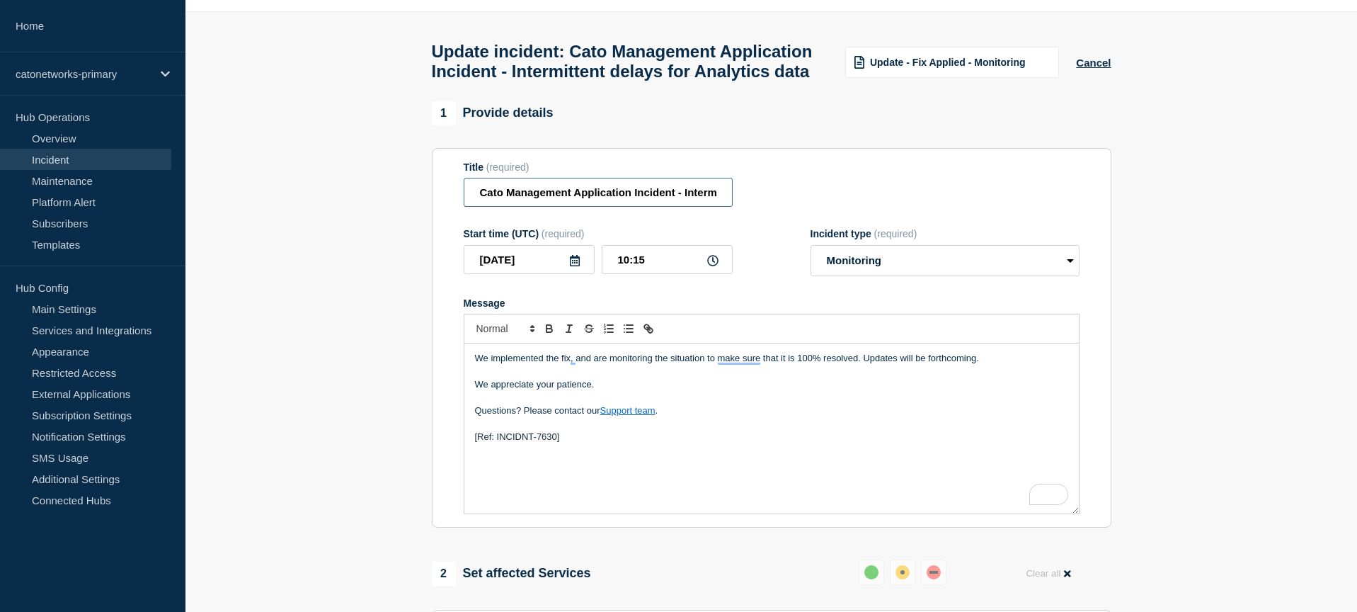
scroll to position [0, 154]
drag, startPoint x: 649, startPoint y: 203, endPoint x: 823, endPoint y: 209, distance: 174.2
click at [823, 207] on div "Title (required) Cato Management Application Incident - Intermittent delays for…" at bounding box center [772, 184] width 616 height 46
click at [927, 189] on div "Title (required) Cato Management Application Incident - Intermittent delays for…" at bounding box center [772, 184] width 616 height 46
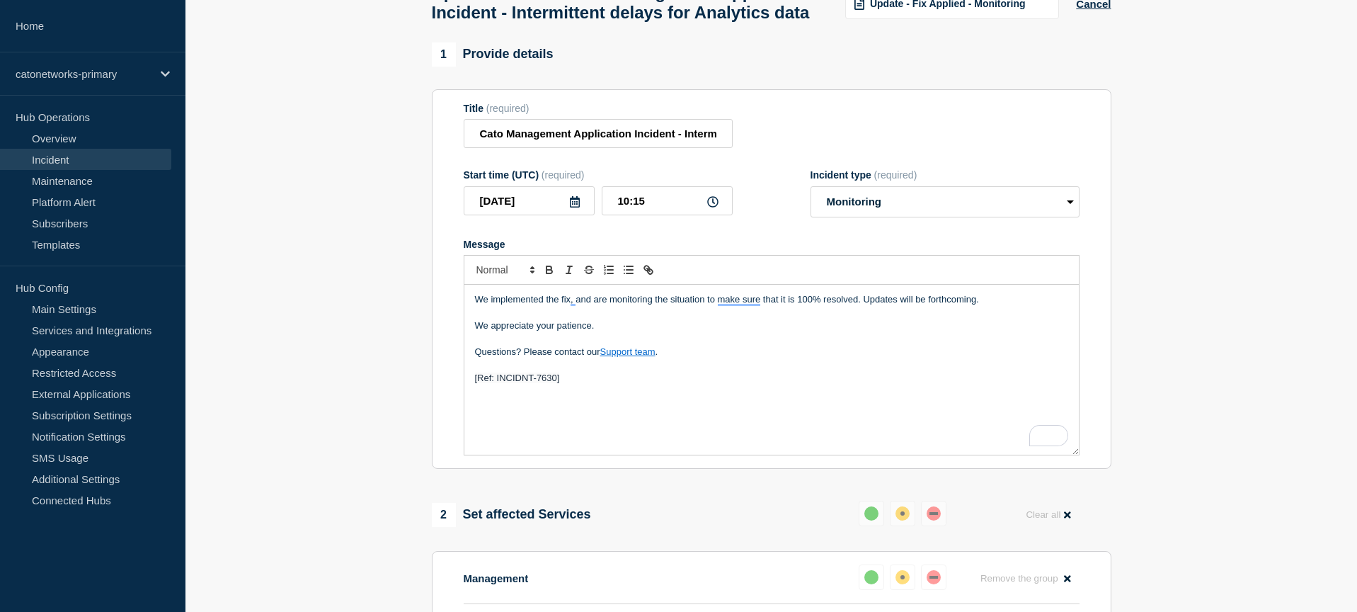
scroll to position [481, 0]
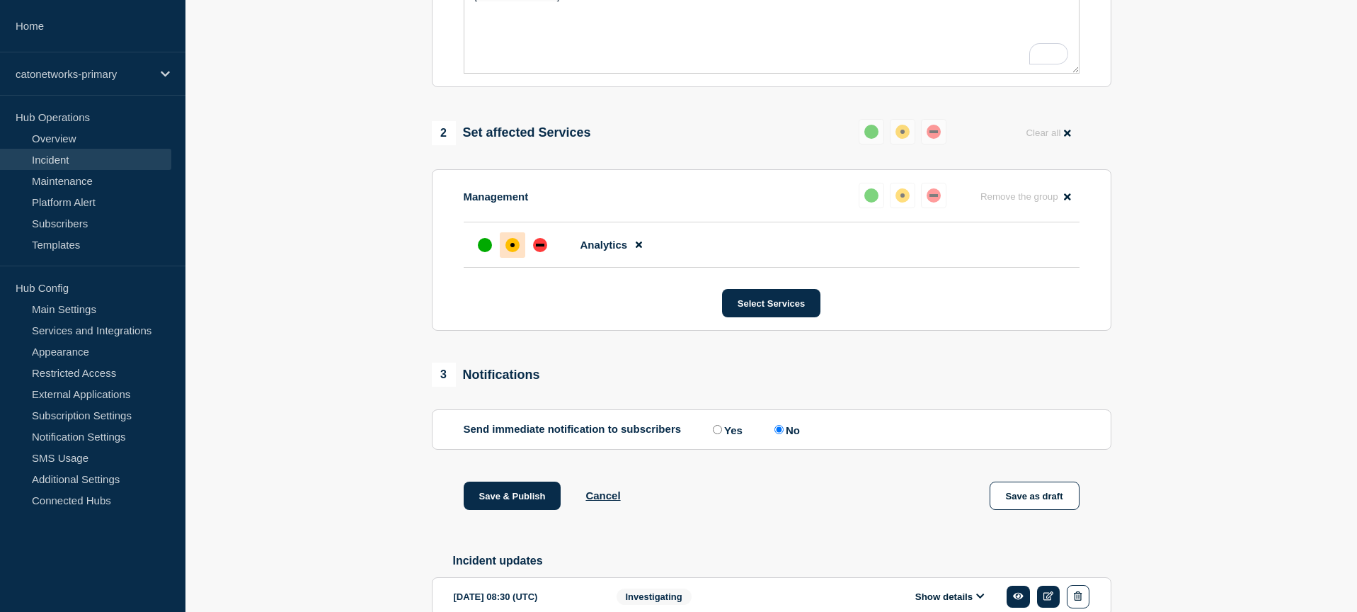
click at [713, 434] on input "Yes" at bounding box center [717, 429] width 9 height 9
radio input "true"
radio input "false"
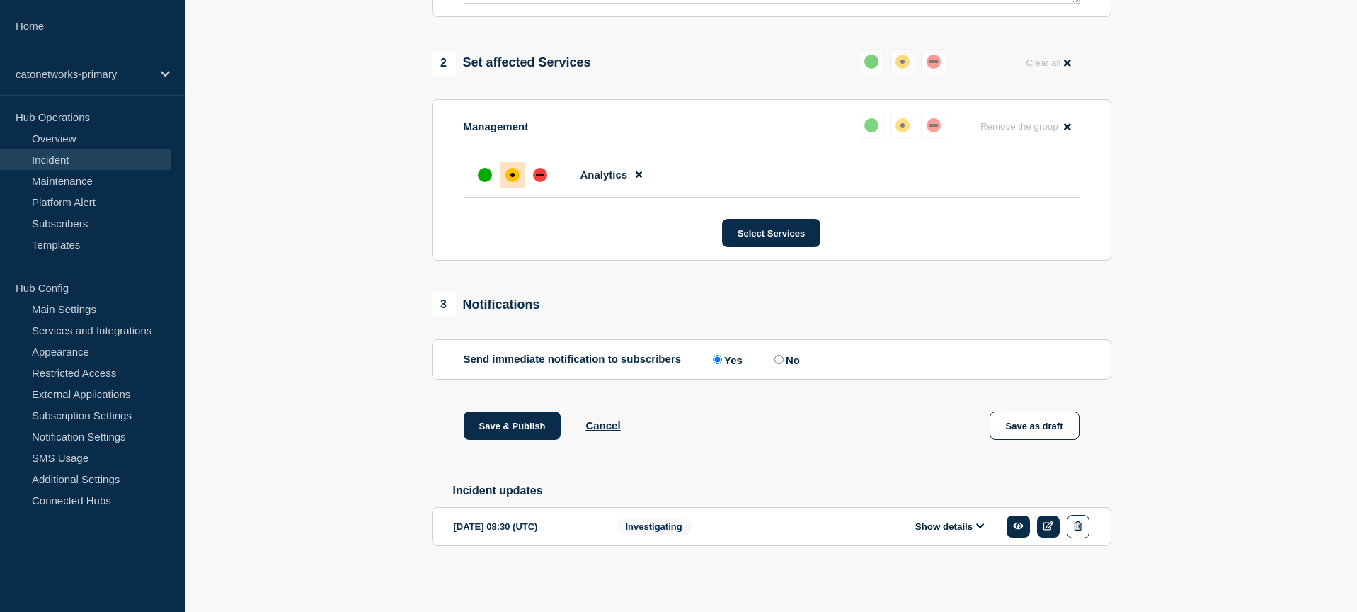
scroll to position [579, 0]
drag, startPoint x: 508, startPoint y: 425, endPoint x: 527, endPoint y: 426, distance: 19.2
click at [508, 425] on button "Save & Publish" at bounding box center [513, 425] width 98 height 28
